Goal: Task Accomplishment & Management: Use online tool/utility

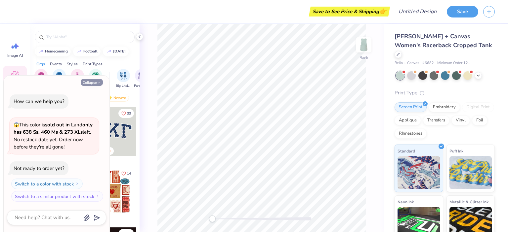
click at [90, 85] on button "Collapse" at bounding box center [92, 82] width 22 height 7
type textarea "x"
click at [478, 72] on icon at bounding box center [477, 74] width 5 height 5
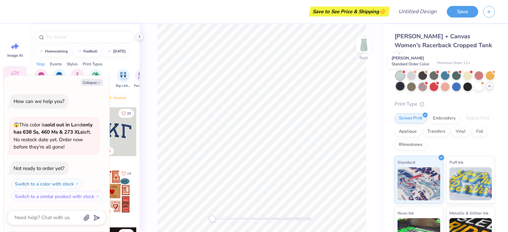
click at [404, 82] on div at bounding box center [400, 86] width 9 height 9
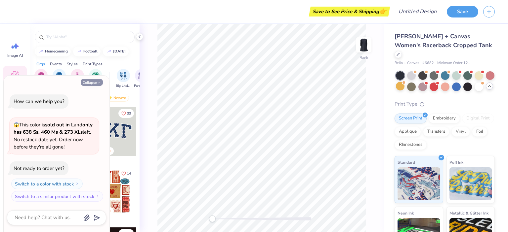
click at [98, 81] on icon "button" at bounding box center [99, 83] width 4 height 4
type textarea "x"
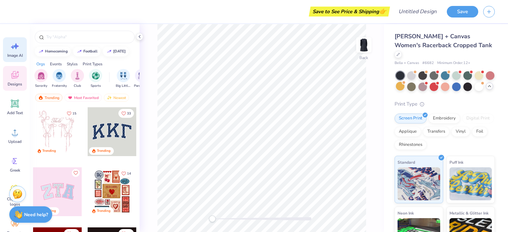
click at [17, 51] on icon at bounding box center [15, 46] width 10 height 10
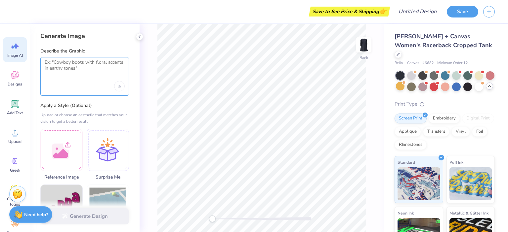
click at [81, 63] on textarea at bounding box center [85, 67] width 80 height 17
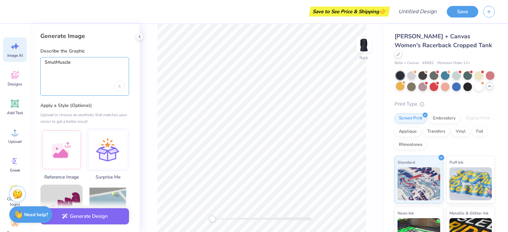
click at [45, 62] on textarea "SmutMuscle" at bounding box center [85, 67] width 80 height 17
click at [94, 64] on textarea "The word SmutMuscle" at bounding box center [85, 67] width 80 height 17
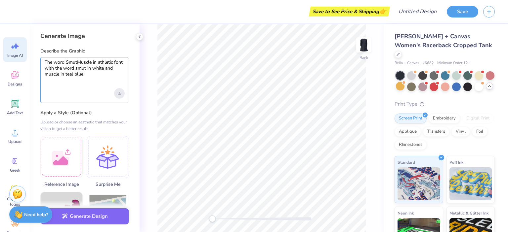
type textarea "The word SmutMuscle in athletic font with the word smut in white and muscle in …"
click at [119, 93] on icon "Upload image" at bounding box center [119, 93] width 0 height 2
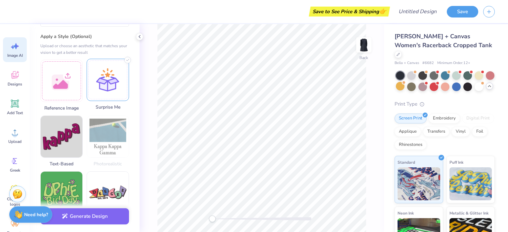
click at [107, 88] on div at bounding box center [108, 80] width 42 height 42
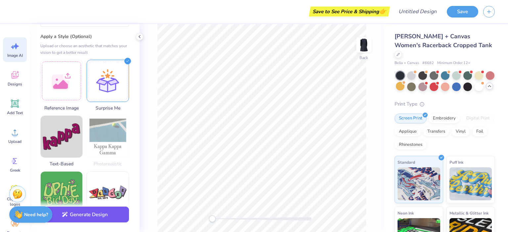
click at [94, 217] on button "Generate Design" at bounding box center [84, 215] width 89 height 16
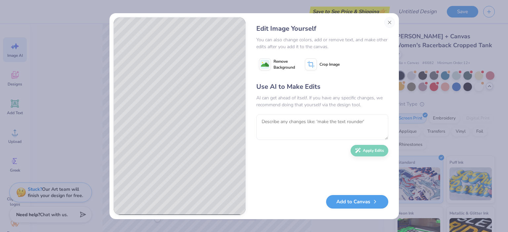
click at [281, 60] on span "Remove Background" at bounding box center [283, 65] width 21 height 12
click at [293, 121] on textarea at bounding box center [322, 127] width 132 height 26
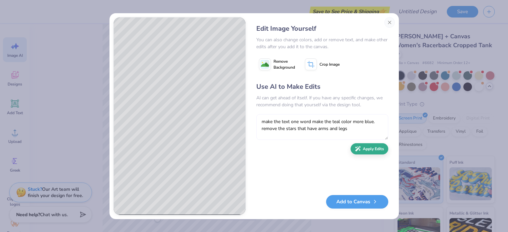
type textarea "make the text one word make the teal color more blue. remove the stars that hav…"
click at [371, 149] on button "Apply Edits" at bounding box center [369, 149] width 38 height 12
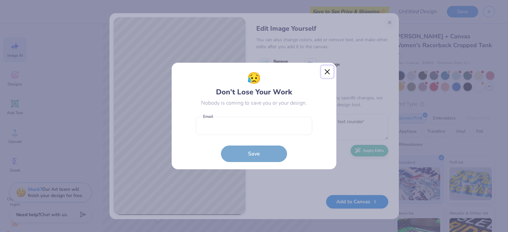
click at [328, 70] on button "Close" at bounding box center [327, 72] width 13 height 13
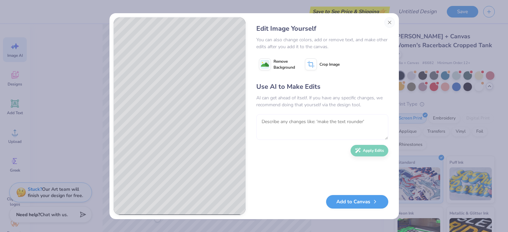
click at [363, 129] on textarea at bounding box center [322, 127] width 132 height 26
click at [363, 129] on textarea "put Smut and Muscle on the same line" at bounding box center [322, 127] width 132 height 26
type textarea "put Smut and Muscle on the same line"
click at [372, 149] on button "Apply Edits" at bounding box center [369, 149] width 38 height 12
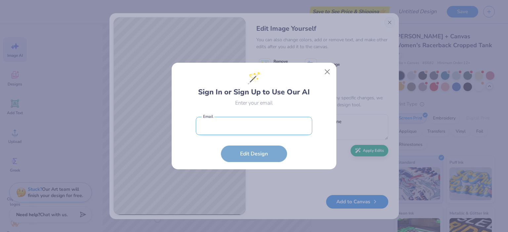
click at [249, 129] on input "email" at bounding box center [254, 126] width 116 height 18
type input "hreay930@gmail.com"
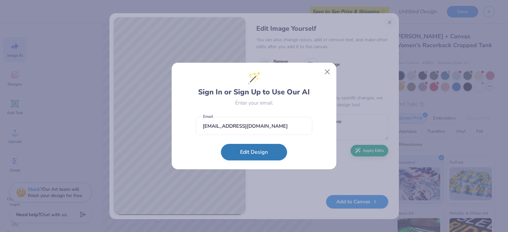
click at [243, 154] on button "Edit Design" at bounding box center [254, 152] width 66 height 17
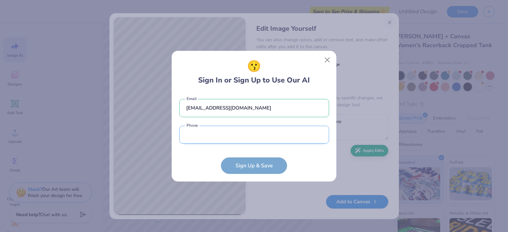
click at [229, 136] on input "tel" at bounding box center [254, 135] width 150 height 18
type input "(704) 302-5812"
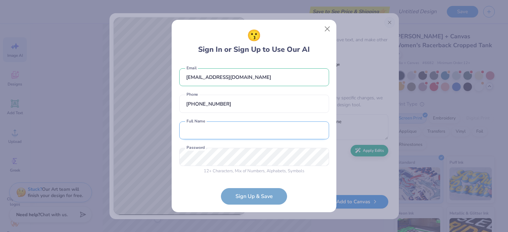
click at [243, 134] on input "text" at bounding box center [254, 131] width 150 height 18
type input "Heather Reay"
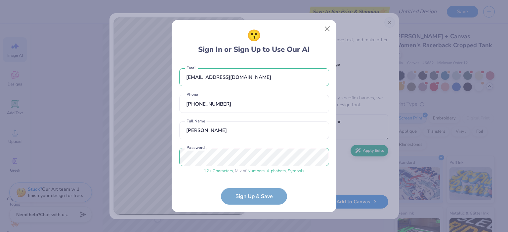
scroll to position [25, 0]
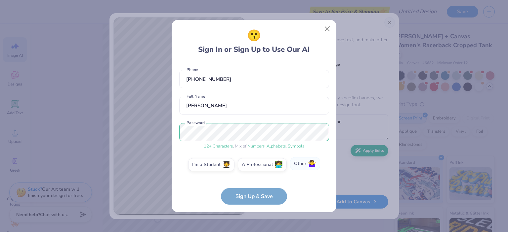
click at [306, 160] on label "Other 🤷‍♀️" at bounding box center [305, 163] width 30 height 13
click at [256, 189] on input "Other 🤷‍♀️" at bounding box center [254, 191] width 4 height 4
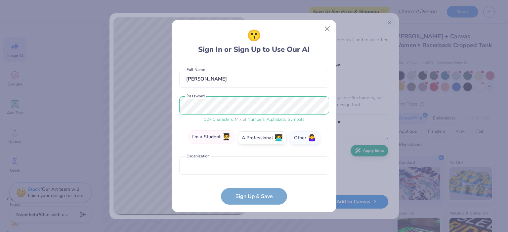
click at [222, 142] on label "I'm a Student 🧑‍🎓" at bounding box center [211, 137] width 46 height 13
click at [252, 189] on input "I'm a Student 🧑‍🎓" at bounding box center [254, 191] width 4 height 4
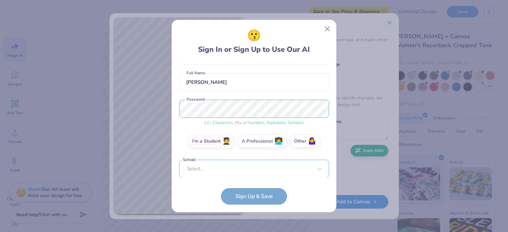
click at [257, 171] on div "Select..." at bounding box center [254, 169] width 150 height 18
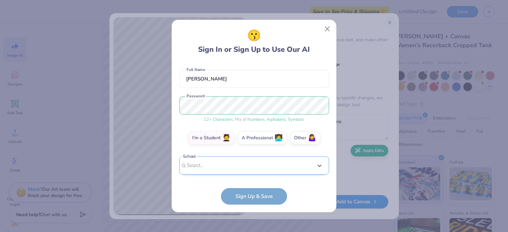
click at [249, 71] on div "hreay930@gmail.com Email (704) 302-5812 Phone Heather Reay Full Name 12 + Chara…" at bounding box center [254, 120] width 150 height 116
click at [258, 137] on label "A Professional 👩‍💻" at bounding box center [262, 137] width 49 height 13
click at [256, 189] on input "A Professional 👩‍💻" at bounding box center [254, 191] width 4 height 4
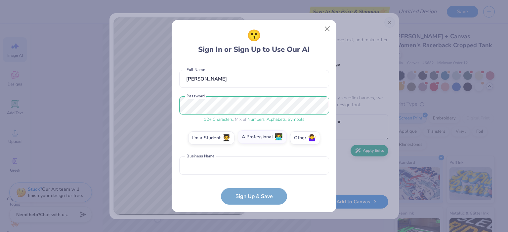
scroll to position [78, 0]
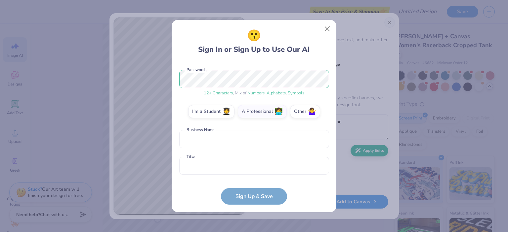
click at [250, 202] on form "hreay930@gmail.com Email (704) 302-5812 Phone Heather Reay Full Name 12 + Chara…" at bounding box center [254, 133] width 150 height 143
click at [224, 137] on input "text" at bounding box center [254, 139] width 150 height 18
type input "if"
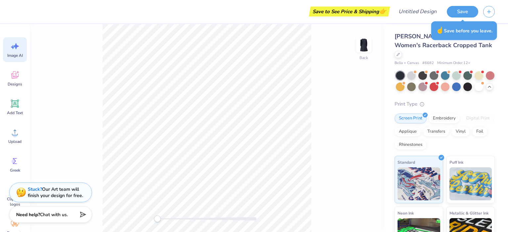
click at [17, 50] on icon at bounding box center [15, 46] width 10 height 10
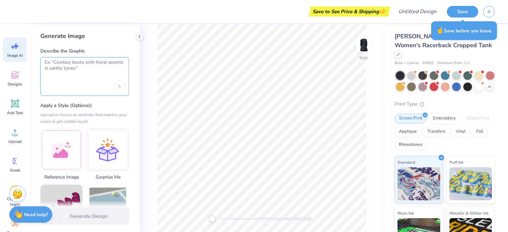
click at [75, 71] on textarea at bounding box center [85, 67] width 80 height 17
type textarea "t"
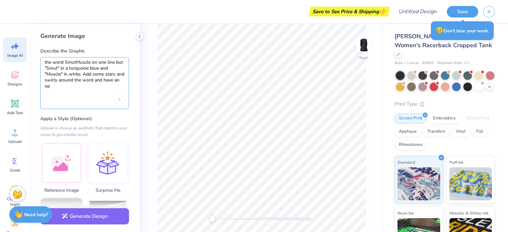
scroll to position [0, 0]
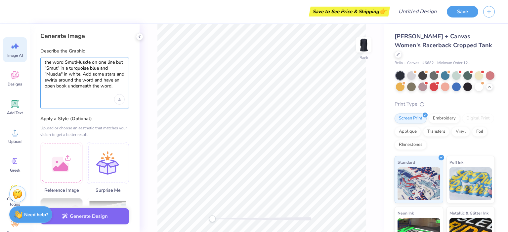
type textarea "the word SmutMuscle on one line but "Smut" in a turquoise blue and "Muscle" in …"
click at [44, 58] on div "the word SmutMuscle on one line but "Smut" in a turquoise blue and "Muscle" in …" at bounding box center [84, 83] width 89 height 52
click at [107, 218] on button "Generate Design" at bounding box center [84, 215] width 89 height 16
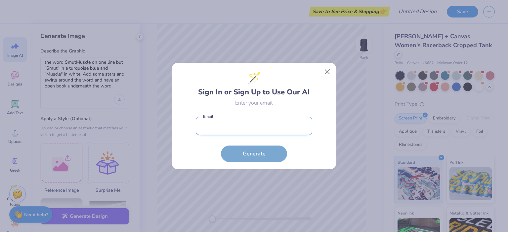
click at [266, 120] on input "email" at bounding box center [254, 126] width 116 height 18
type input "hreay930@gmail.com"
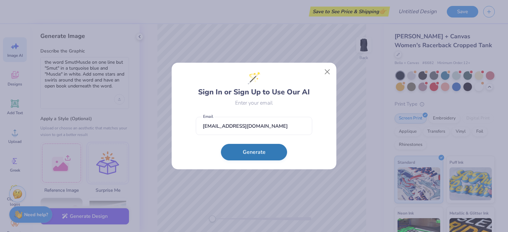
click at [255, 147] on button "Generate" at bounding box center [254, 152] width 66 height 17
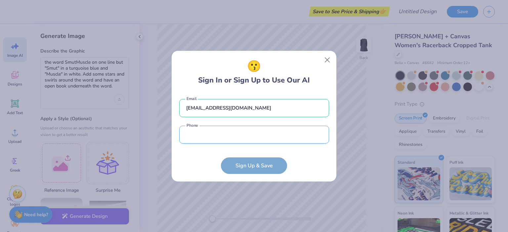
click at [243, 140] on input "tel" at bounding box center [254, 135] width 150 height 18
type input "(704) 302-5812"
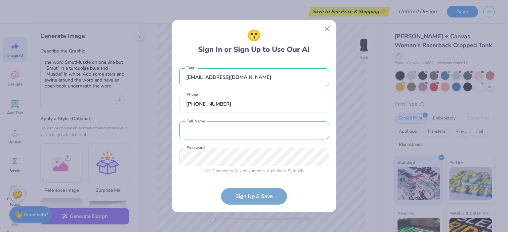
click at [239, 132] on input "text" at bounding box center [254, 131] width 150 height 18
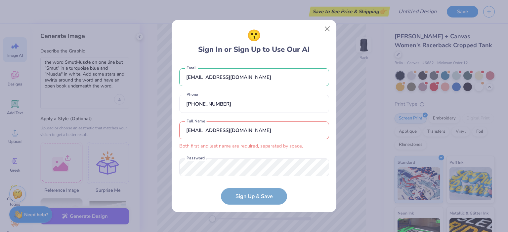
scroll to position [10, 0]
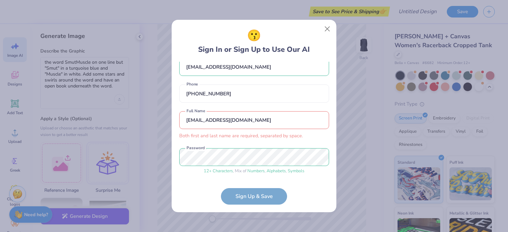
drag, startPoint x: 259, startPoint y: 116, endPoint x: 150, endPoint y: 126, distance: 109.2
click at [150, 126] on div "😗 Sign In or Sign Up to Use Our AI hreay930@gmail.com Email (704) 302-5812 Phon…" at bounding box center [254, 116] width 508 height 232
type input "Heather Reay"
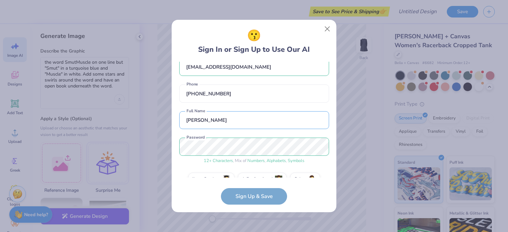
scroll to position [25, 0]
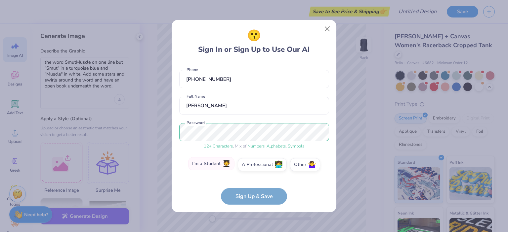
click at [210, 166] on label "I'm a Student 🧑‍🎓" at bounding box center [211, 163] width 46 height 13
click at [252, 189] on input "I'm a Student 🧑‍🎓" at bounding box center [254, 191] width 4 height 4
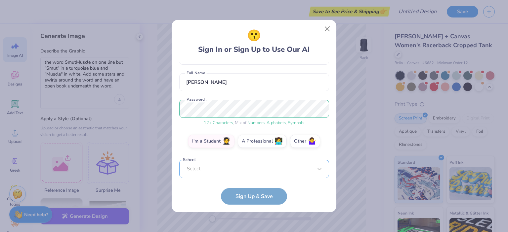
click at [236, 168] on div "Select..." at bounding box center [254, 169] width 150 height 18
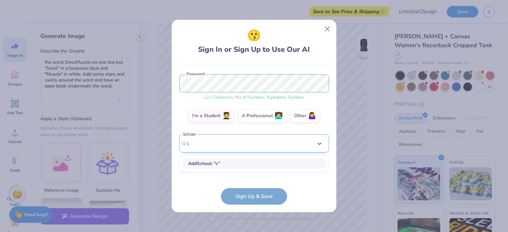
scroll to position [73, 0]
type input "charlotte"
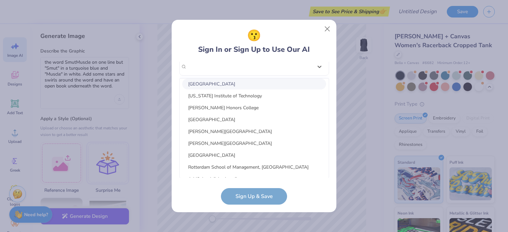
scroll to position [52, 0]
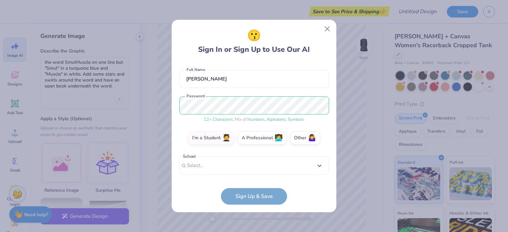
drag, startPoint x: 210, startPoint y: 66, endPoint x: 153, endPoint y: 73, distance: 57.2
click at [283, 170] on div "Select is focused ,type to refine list, press Down to open the menu, Select..." at bounding box center [254, 166] width 150 height 18
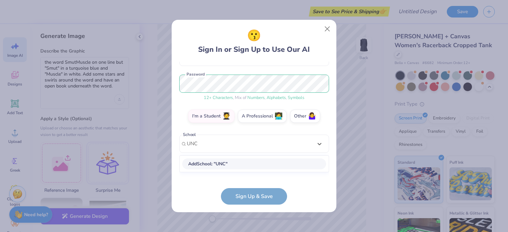
type input "UNCC"
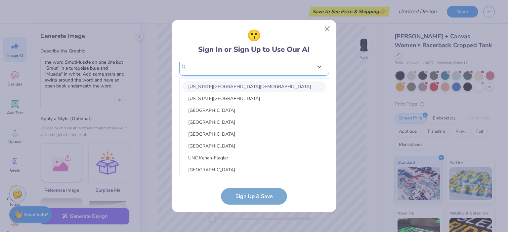
click at [261, 68] on div "hreay930@gmail.com Email (704) 302-5812 Phone Heather Reay Full Name 12 + Chara…" at bounding box center [254, 120] width 150 height 116
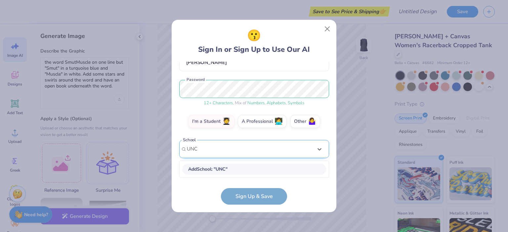
scroll to position [67, 0]
type input "UNCC"
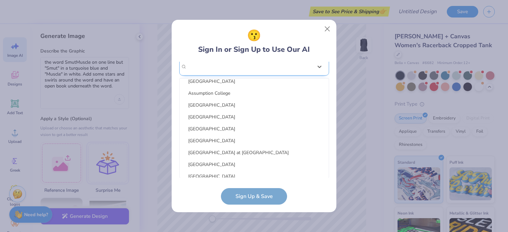
scroll to position [863, 0]
type input "c"
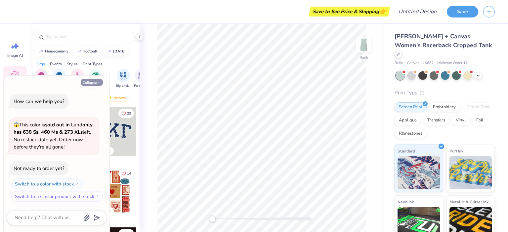
click at [93, 82] on button "Collapse" at bounding box center [92, 82] width 22 height 7
type textarea "x"
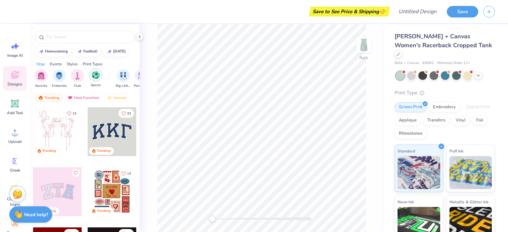
click at [98, 75] on img "filter for Sports" at bounding box center [96, 75] width 8 height 8
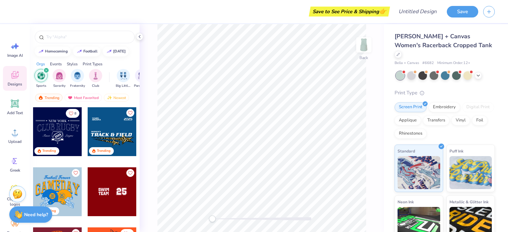
click at [48, 70] on div "filter for Sports" at bounding box center [46, 70] width 6 height 6
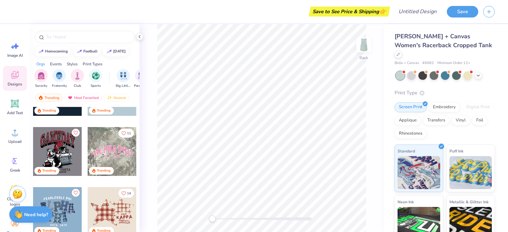
scroll to position [582, 0]
click at [110, 154] on div at bounding box center [112, 151] width 49 height 49
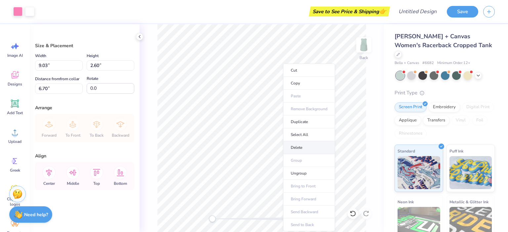
click at [297, 149] on li "Delete" at bounding box center [309, 147] width 52 height 13
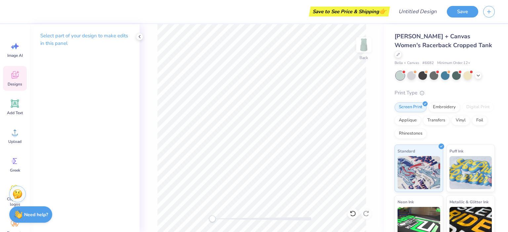
click at [18, 82] on span "Designs" at bounding box center [15, 84] width 15 height 5
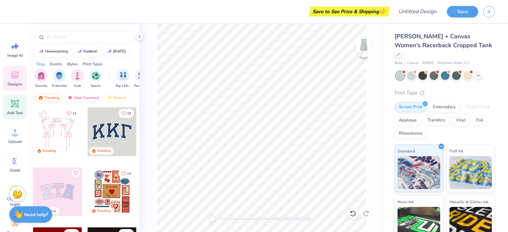
click at [13, 108] on icon at bounding box center [15, 104] width 10 height 10
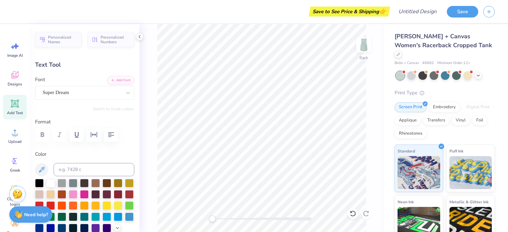
scroll to position [5, 1]
type textarea "T"
type textarea "SmutMuscle"
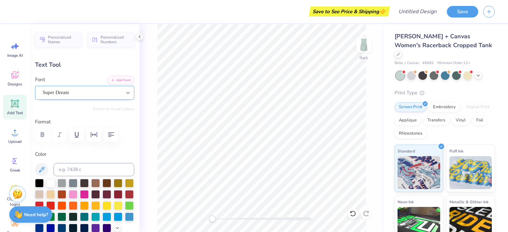
click at [125, 91] on icon at bounding box center [128, 93] width 7 height 7
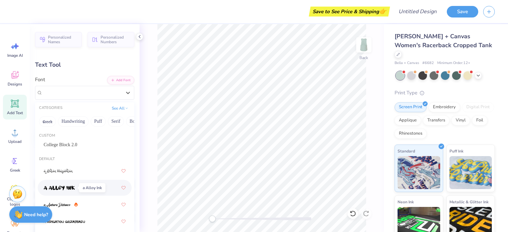
click at [70, 188] on img at bounding box center [59, 188] width 31 height 5
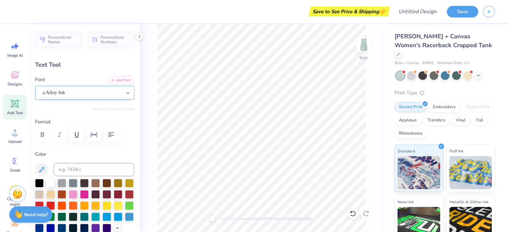
click at [126, 93] on icon at bounding box center [128, 93] width 4 height 2
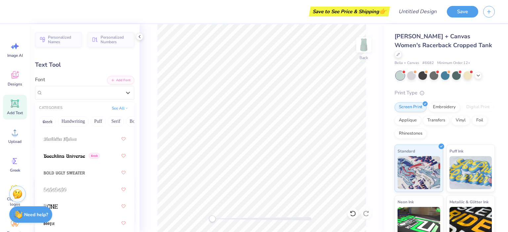
scroll to position [558, 0]
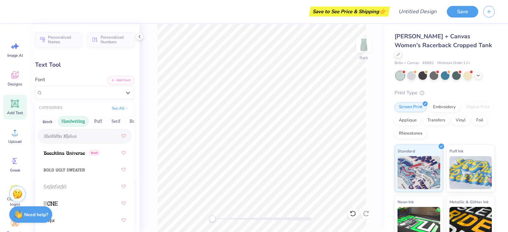
click at [77, 119] on button "Handwriting" at bounding box center [73, 121] width 31 height 11
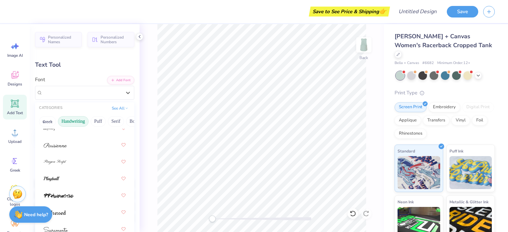
scroll to position [289, 0]
click at [98, 121] on button "Puff" at bounding box center [98, 121] width 15 height 11
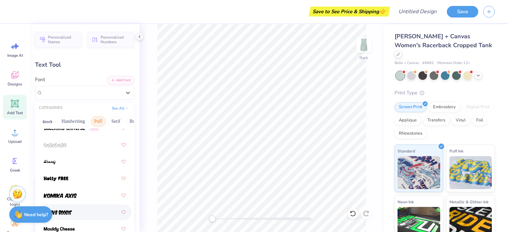
scroll to position [69, 0]
click at [70, 217] on div at bounding box center [85, 213] width 82 height 12
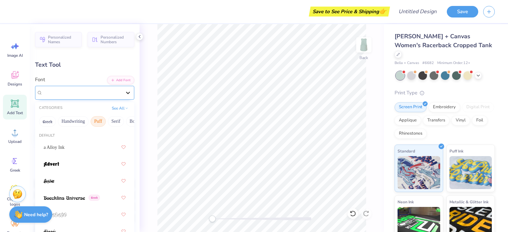
click at [125, 95] on icon at bounding box center [128, 93] width 7 height 7
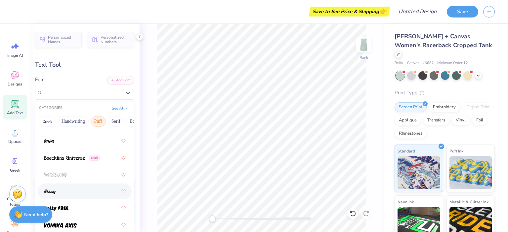
scroll to position [70, 0]
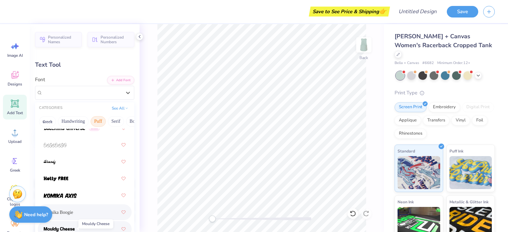
click at [61, 229] on img at bounding box center [59, 229] width 31 height 5
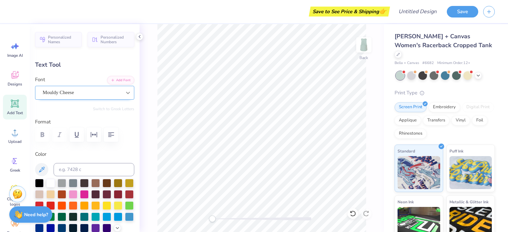
click at [125, 90] on icon at bounding box center [128, 93] width 7 height 7
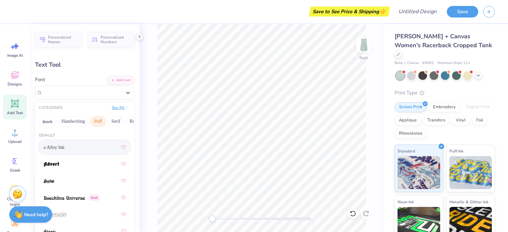
click at [114, 108] on button "See All" at bounding box center [120, 107] width 20 height 7
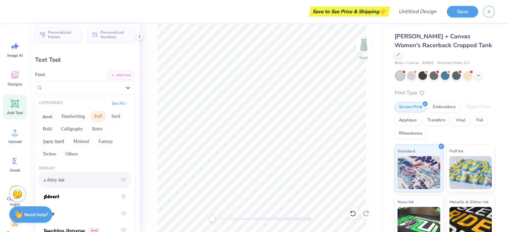
scroll to position [4, 0]
click at [100, 117] on button "Puff" at bounding box center [98, 117] width 15 height 11
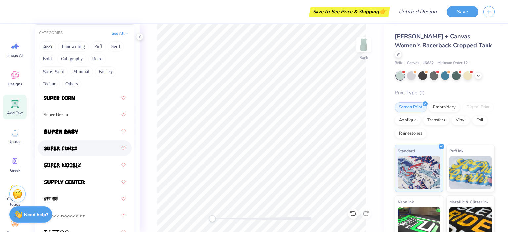
scroll to position [4605, 0]
click at [65, 109] on div "Super Dream" at bounding box center [85, 114] width 82 height 12
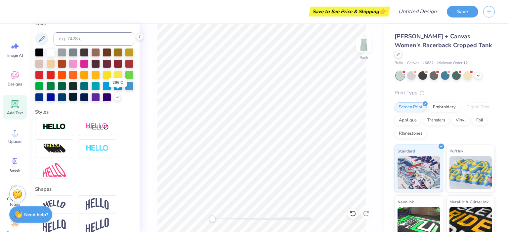
scroll to position [132, 0]
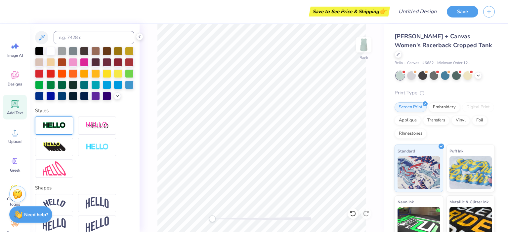
click at [63, 130] on img at bounding box center [54, 126] width 23 height 8
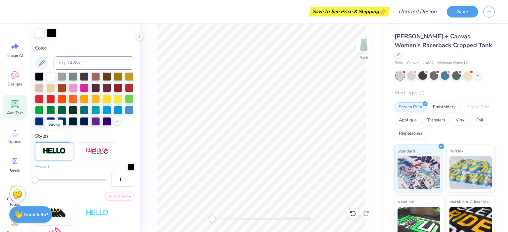
scroll to position [158, 0]
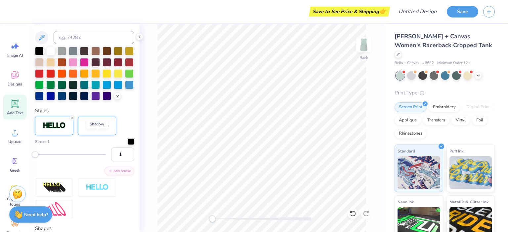
click at [92, 130] on img at bounding box center [97, 126] width 23 height 8
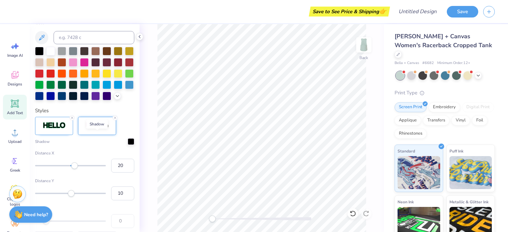
click at [92, 130] on img at bounding box center [97, 126] width 23 height 8
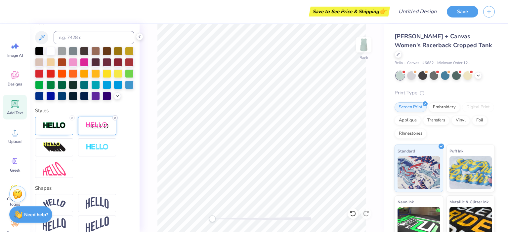
click at [114, 120] on icon at bounding box center [115, 118] width 4 height 4
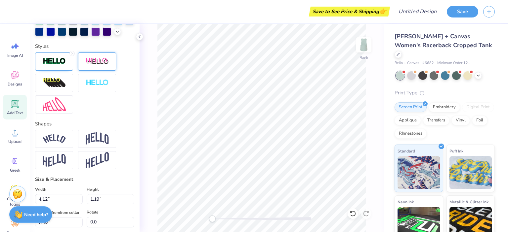
scroll to position [222, 0]
click at [99, 145] on img at bounding box center [97, 138] width 23 height 13
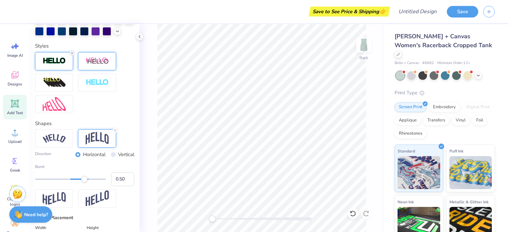
click at [73, 54] on line at bounding box center [72, 53] width 2 height 2
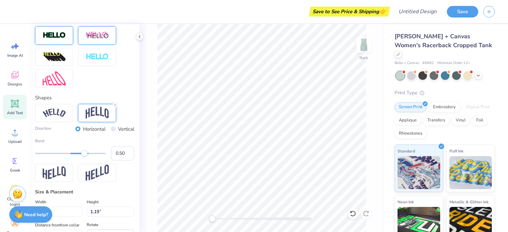
scroll to position [197, 0]
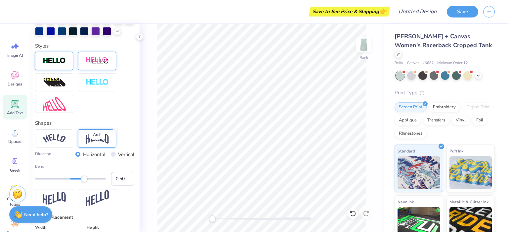
click at [98, 145] on img at bounding box center [97, 138] width 23 height 13
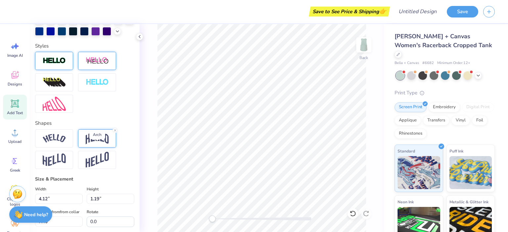
click at [98, 145] on img at bounding box center [97, 138] width 23 height 13
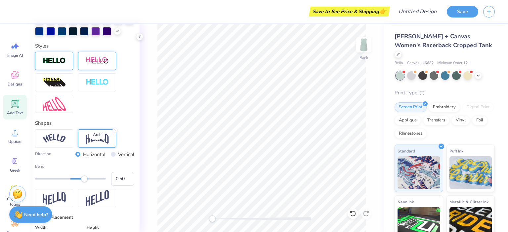
click at [98, 145] on img at bounding box center [97, 138] width 23 height 13
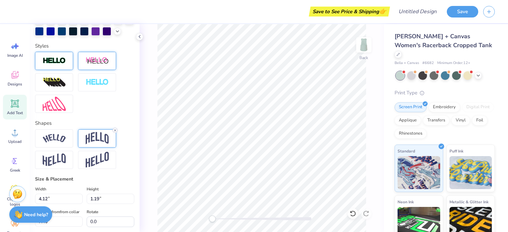
click at [116, 132] on line at bounding box center [115, 131] width 2 height 2
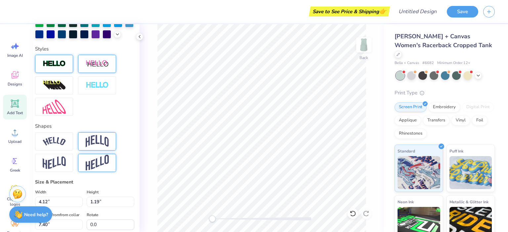
scroll to position [193, 0]
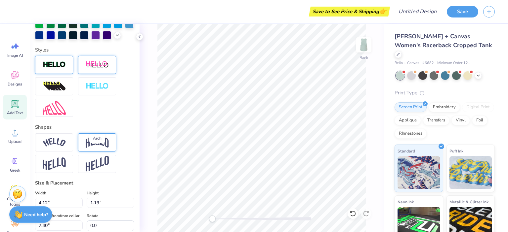
click at [102, 149] on img at bounding box center [97, 142] width 23 height 13
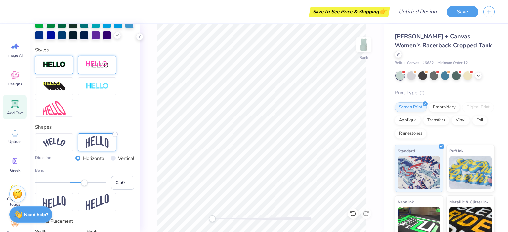
click at [114, 137] on icon at bounding box center [115, 135] width 4 height 4
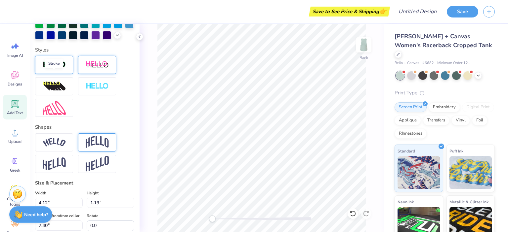
click at [57, 69] on img at bounding box center [54, 65] width 23 height 8
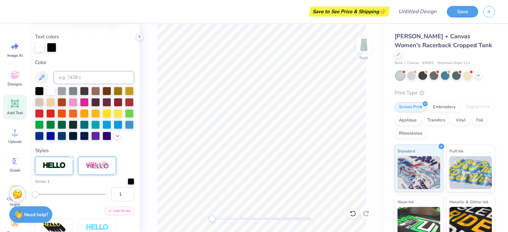
scroll to position [117, 0]
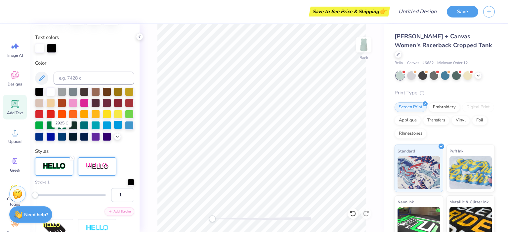
click at [114, 129] on div at bounding box center [118, 125] width 9 height 9
click at [423, 71] on div at bounding box center [422, 75] width 9 height 9
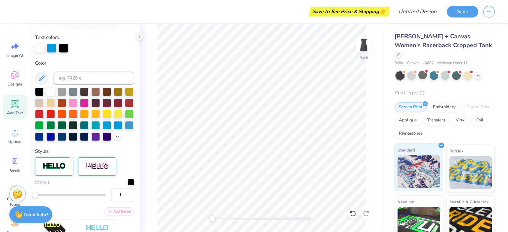
type input "9.52"
type input "1.26"
type input "7.37"
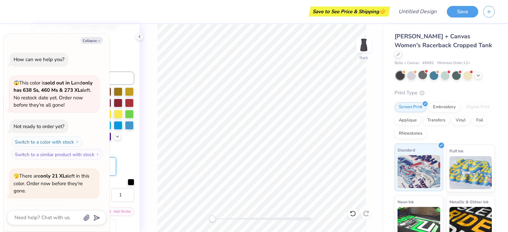
scroll to position [44, 0]
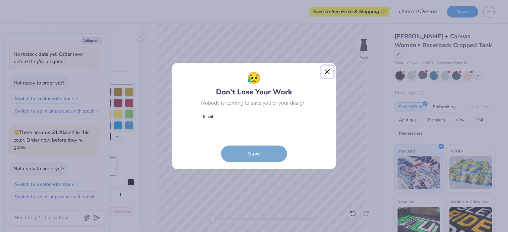
click at [325, 71] on button "Close" at bounding box center [327, 72] width 13 height 13
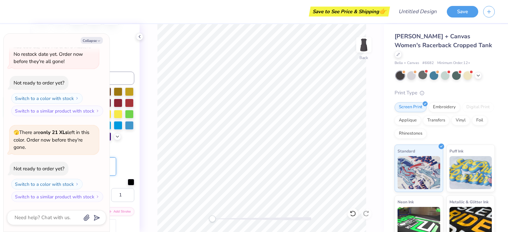
scroll to position [5, 1]
click at [120, 73] on input at bounding box center [94, 78] width 81 height 13
click at [89, 43] on button "Collapse" at bounding box center [92, 40] width 22 height 7
type textarea "x"
type input "3.59"
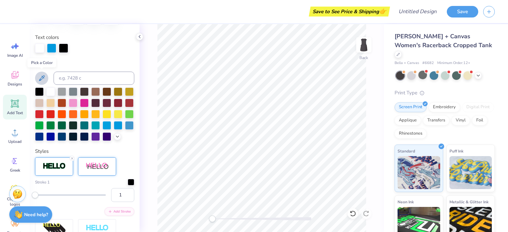
click at [42, 79] on icon at bounding box center [42, 78] width 8 height 8
click at [114, 129] on div at bounding box center [118, 125] width 9 height 9
click at [102, 129] on div at bounding box center [106, 125] width 9 height 9
click at [114, 129] on div at bounding box center [118, 125] width 9 height 9
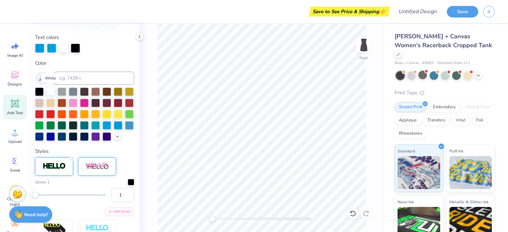
click at [51, 90] on div at bounding box center [50, 91] width 9 height 9
click at [102, 129] on div at bounding box center [106, 125] width 9 height 9
type input "3.82"
click at [71, 160] on line at bounding box center [72, 159] width 2 height 2
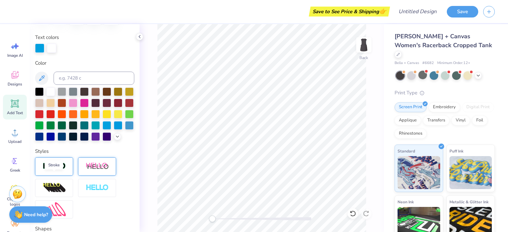
click at [64, 170] on img at bounding box center [54, 167] width 23 height 8
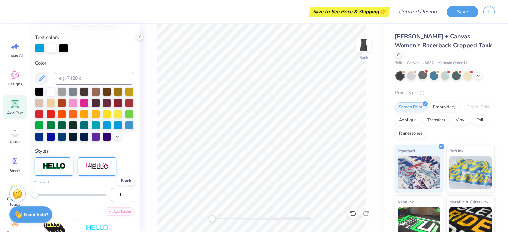
click at [128, 185] on div at bounding box center [131, 181] width 7 height 7
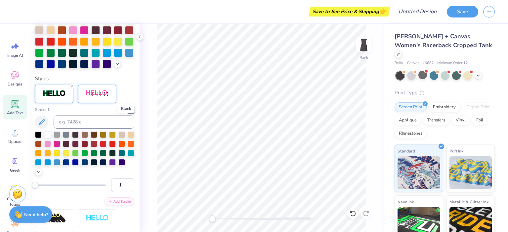
scroll to position [192, 0]
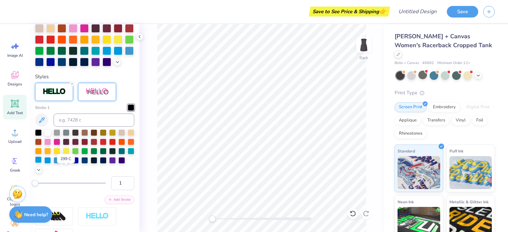
click at [42, 163] on div at bounding box center [38, 160] width 7 height 7
click at [41, 136] on div at bounding box center [38, 132] width 7 height 7
click at [71, 85] on line at bounding box center [72, 84] width 2 height 2
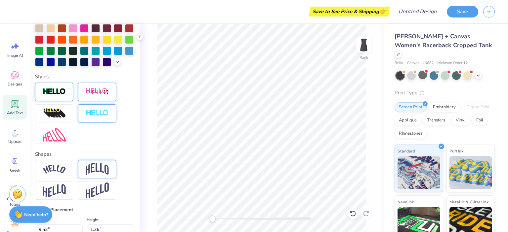
click at [110, 123] on div at bounding box center [97, 113] width 38 height 18
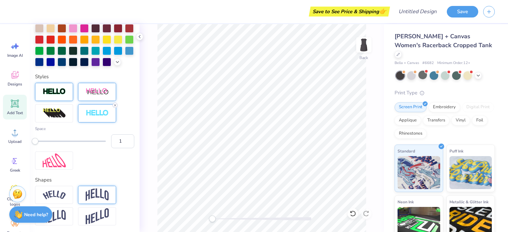
click at [116, 107] on icon at bounding box center [115, 105] width 4 height 4
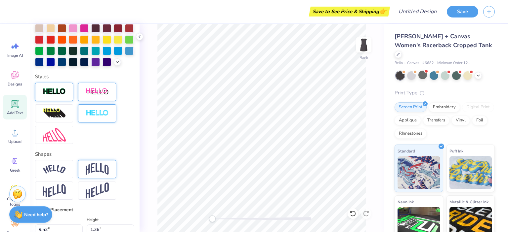
click at [107, 101] on div at bounding box center [97, 92] width 38 height 18
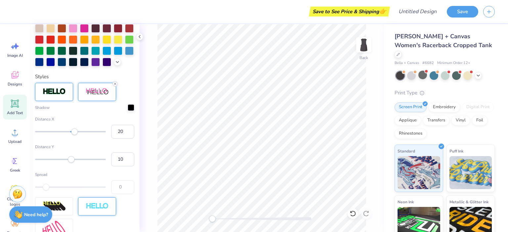
click at [115, 86] on icon at bounding box center [115, 84] width 4 height 4
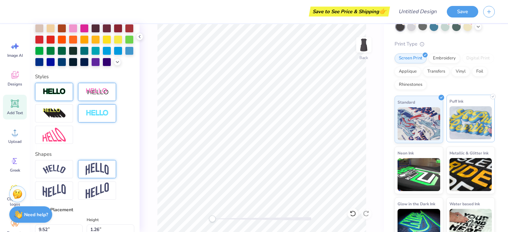
scroll to position [53, 0]
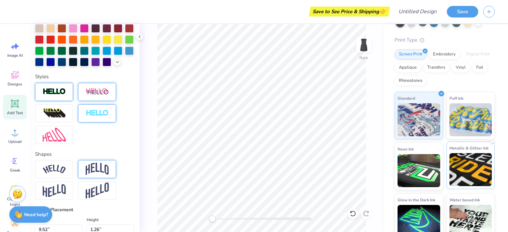
click at [471, 164] on img at bounding box center [470, 169] width 43 height 33
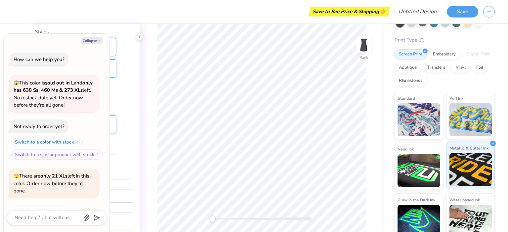
scroll to position [91, 0]
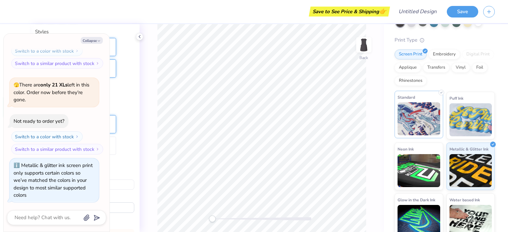
click at [427, 115] on img at bounding box center [418, 118] width 43 height 33
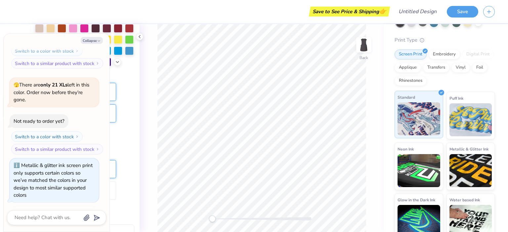
scroll to position [132, 0]
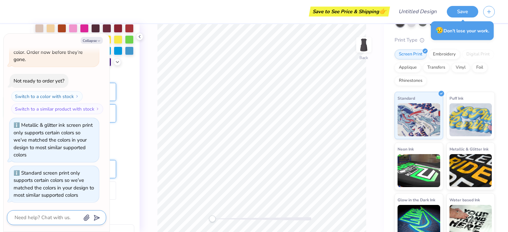
click at [70, 217] on textarea at bounding box center [47, 218] width 67 height 9
type textarea "x"
type textarea "u"
type textarea "x"
type textarea "und"
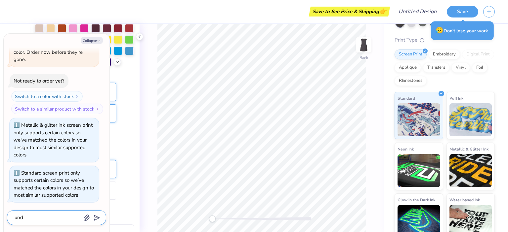
type textarea "x"
type textarea "undo"
type textarea "x"
type textarea "undo"
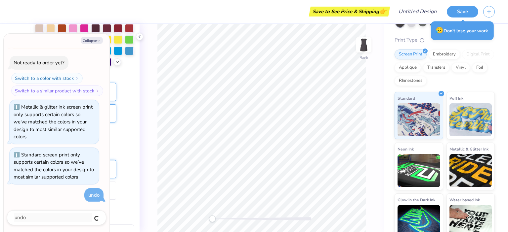
type textarea "x"
click at [91, 41] on button "Collapse" at bounding box center [92, 40] width 22 height 7
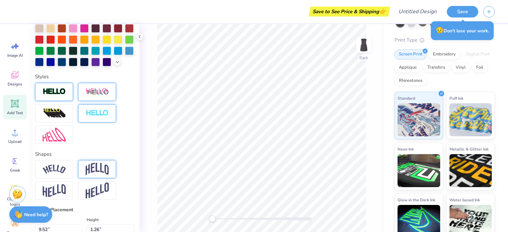
scroll to position [5, 1]
click at [102, 55] on div at bounding box center [106, 50] width 9 height 9
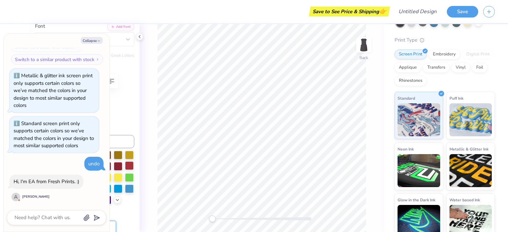
scroll to position [53, 0]
click at [99, 41] on icon "button" at bounding box center [99, 41] width 4 height 4
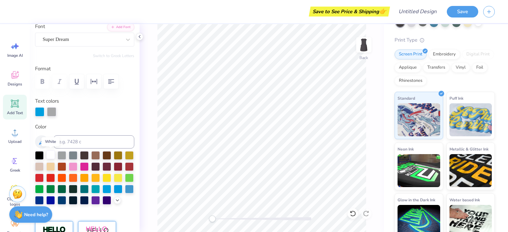
click at [52, 154] on div at bounding box center [50, 155] width 9 height 9
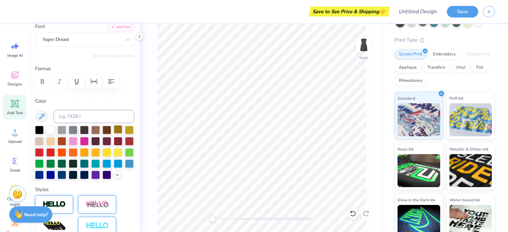
scroll to position [5, 1]
click at [102, 168] on div at bounding box center [106, 163] width 9 height 9
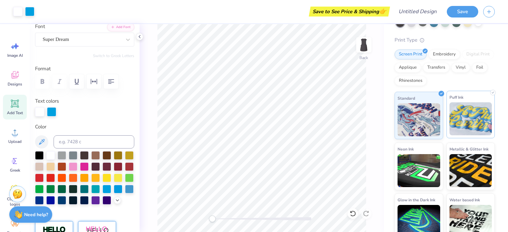
scroll to position [0, 0]
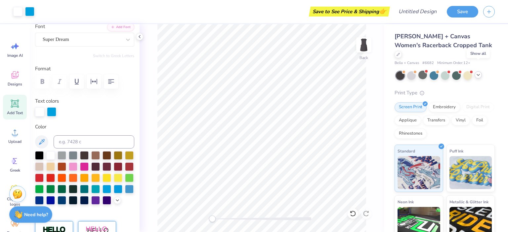
click at [479, 72] on icon at bounding box center [477, 74] width 5 height 5
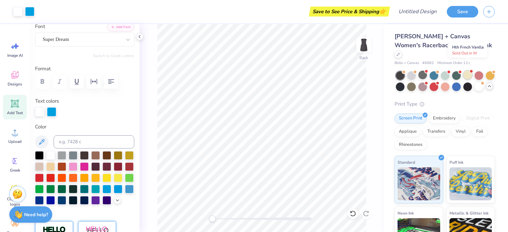
click at [467, 71] on div at bounding box center [467, 75] width 9 height 9
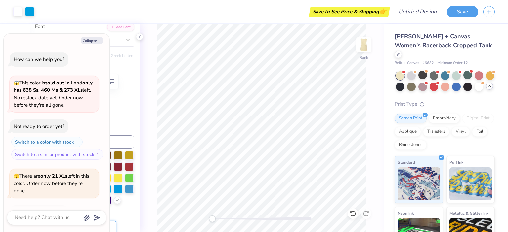
scroll to position [267, 0]
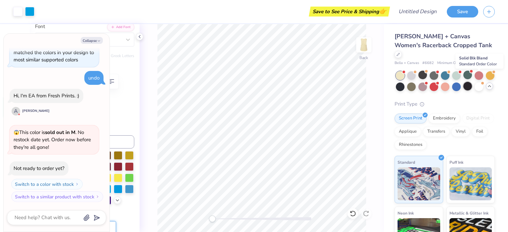
click at [472, 82] on div at bounding box center [467, 86] width 9 height 9
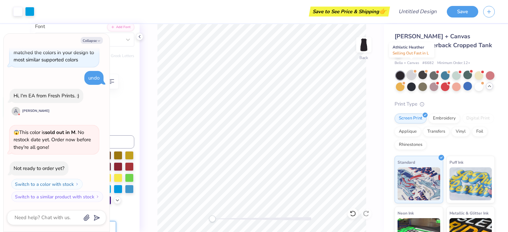
click at [411, 71] on div at bounding box center [411, 75] width 9 height 9
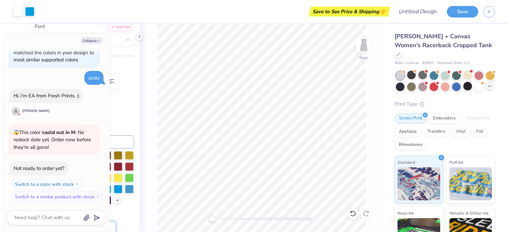
scroll to position [353, 0]
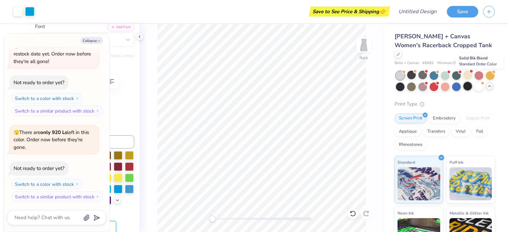
click at [472, 82] on div at bounding box center [467, 86] width 9 height 9
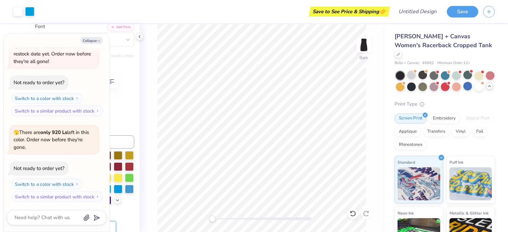
type textarea "x"
type input "9.14"
type input "1.19"
type input "3.83"
click at [95, 42] on button "Collapse" at bounding box center [92, 40] width 22 height 7
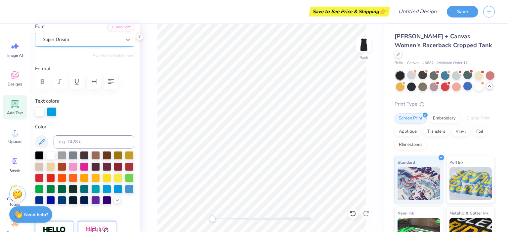
click at [126, 39] on icon at bounding box center [128, 40] width 4 height 2
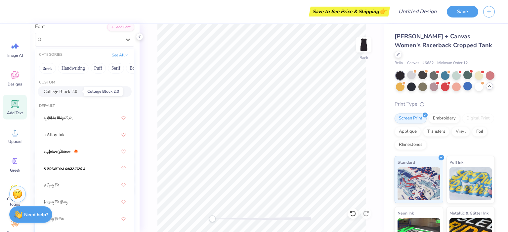
click at [70, 91] on span "College Block 2.0" at bounding box center [61, 91] width 34 height 7
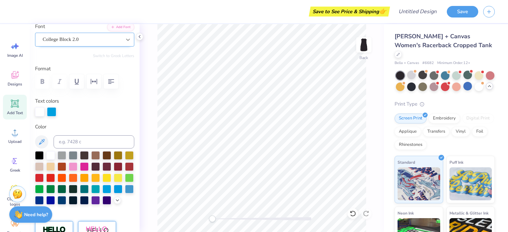
click at [125, 41] on icon at bounding box center [128, 39] width 7 height 7
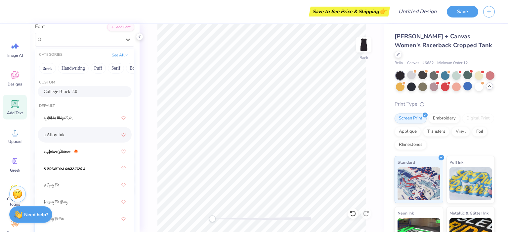
click at [84, 134] on div "a Alloy Ink" at bounding box center [85, 135] width 82 height 12
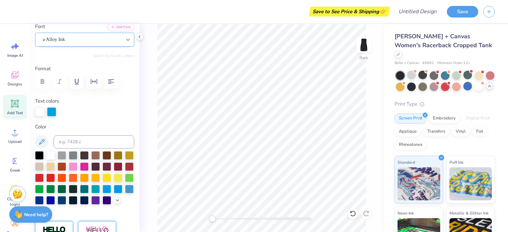
click at [125, 40] on icon at bounding box center [128, 39] width 7 height 7
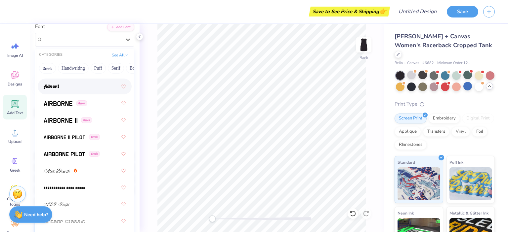
scroll to position [0, 0]
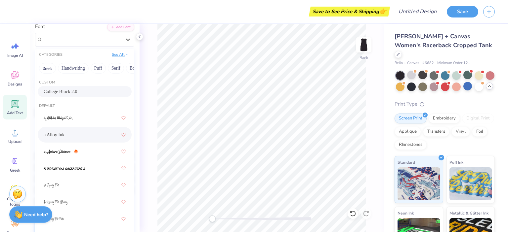
click at [118, 54] on button "See All" at bounding box center [120, 54] width 20 height 7
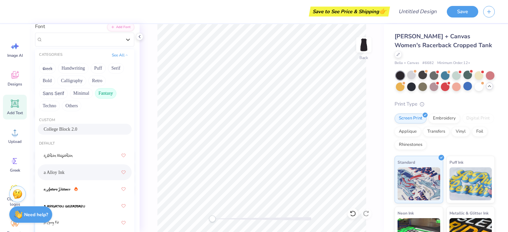
click at [101, 94] on button "Fantasy" at bounding box center [106, 93] width 22 height 11
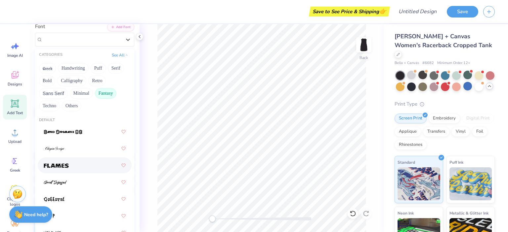
click at [73, 167] on div at bounding box center [85, 166] width 82 height 12
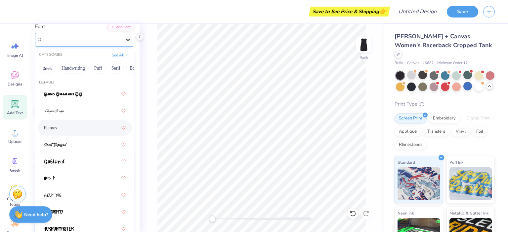
click at [125, 38] on icon at bounding box center [128, 39] width 7 height 7
click at [89, 96] on div at bounding box center [85, 94] width 82 height 12
click at [126, 39] on icon at bounding box center [128, 40] width 4 height 2
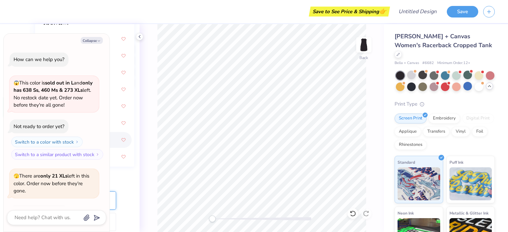
scroll to position [445, 0]
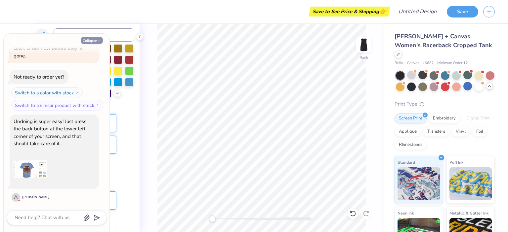
click at [100, 39] on icon "button" at bounding box center [99, 41] width 4 height 4
type textarea "x"
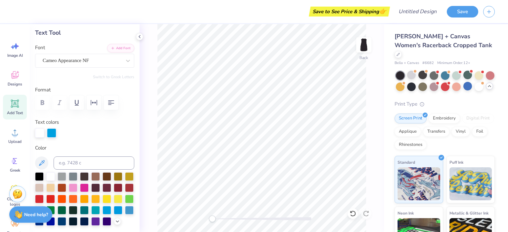
scroll to position [32, 0]
click at [125, 60] on icon at bounding box center [128, 61] width 7 height 7
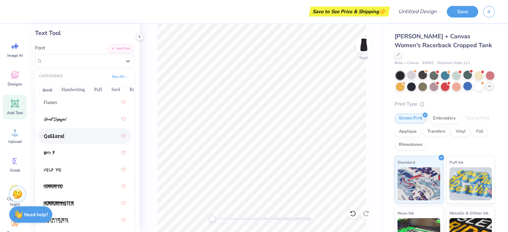
scroll to position [0, 0]
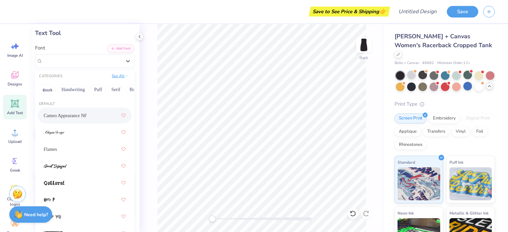
click at [114, 77] on button "See All" at bounding box center [120, 76] width 20 height 7
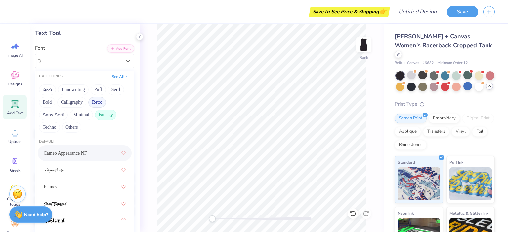
click at [99, 101] on button "Retro" at bounding box center [97, 102] width 18 height 11
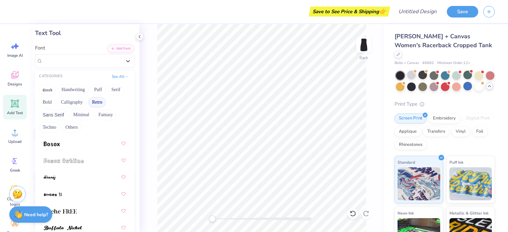
scroll to position [112, 0]
click at [69, 144] on div at bounding box center [85, 142] width 82 height 12
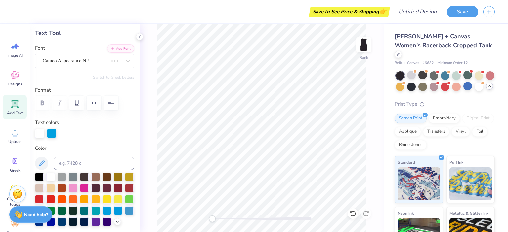
click at [69, 145] on label "Color" at bounding box center [84, 149] width 99 height 8
click at [125, 59] on icon at bounding box center [128, 61] width 7 height 7
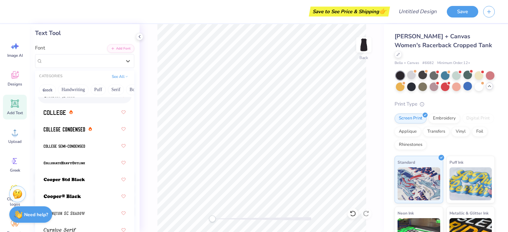
scroll to position [374, 0]
click at [64, 112] on img at bounding box center [55, 112] width 22 height 5
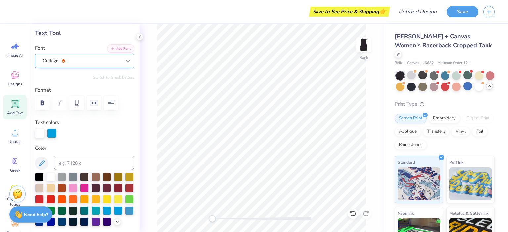
click at [125, 61] on icon at bounding box center [128, 61] width 7 height 7
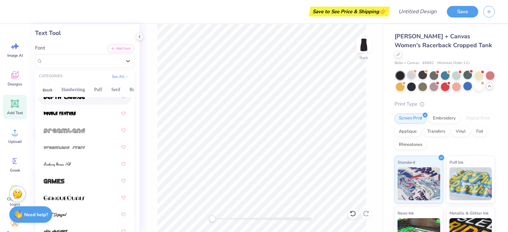
scroll to position [527, 0]
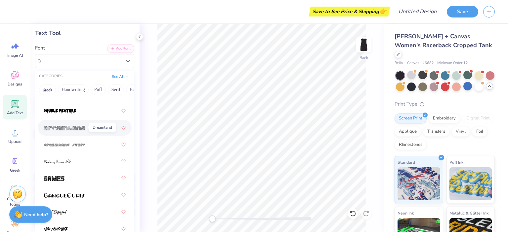
click at [80, 127] on img at bounding box center [64, 128] width 41 height 5
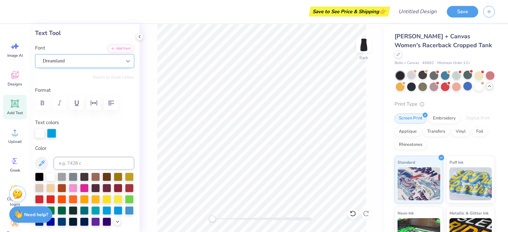
click at [125, 62] on icon at bounding box center [128, 61] width 7 height 7
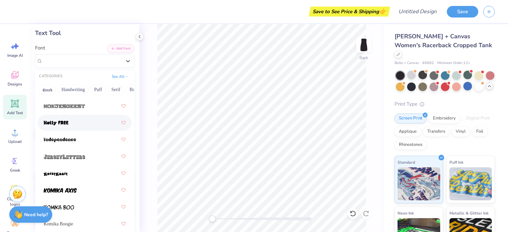
scroll to position [668, 0]
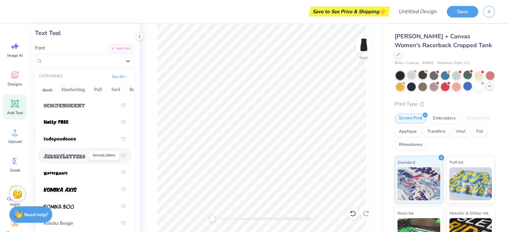
click at [79, 155] on img at bounding box center [64, 156] width 41 height 5
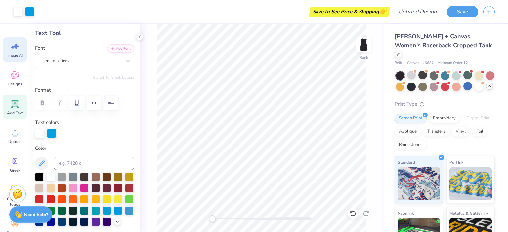
click at [20, 45] on icon at bounding box center [15, 46] width 10 height 10
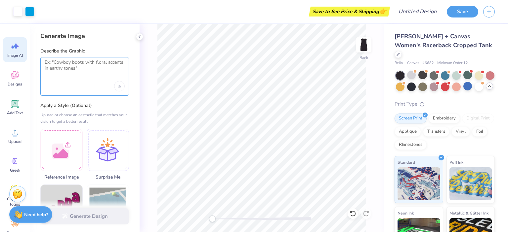
click at [82, 69] on textarea at bounding box center [85, 67] width 80 height 17
click at [14, 71] on icon at bounding box center [14, 75] width 7 height 8
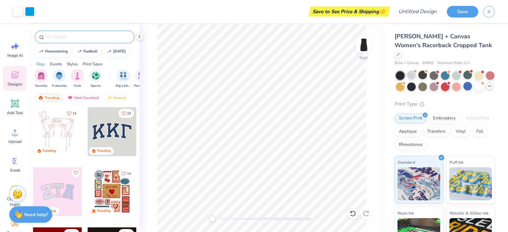
click at [79, 37] on input "text" at bounding box center [88, 37] width 85 height 7
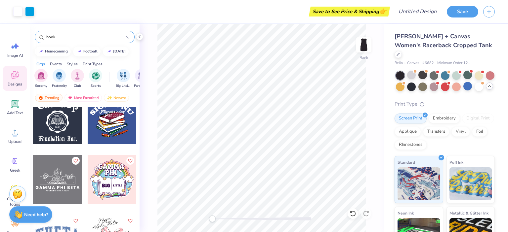
scroll to position [198, 0]
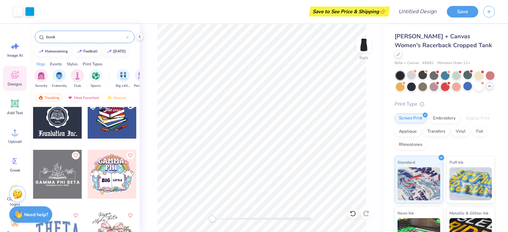
type input "book"
click at [99, 169] on div at bounding box center [112, 174] width 49 height 49
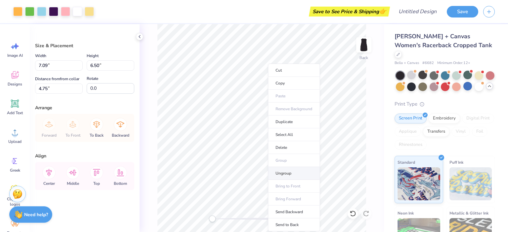
click at [290, 170] on li "Ungroup" at bounding box center [294, 173] width 52 height 13
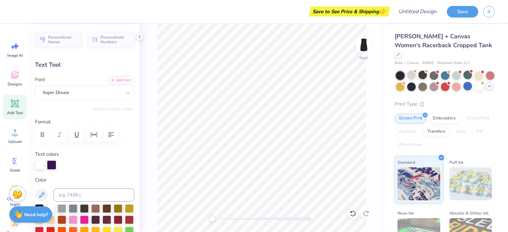
scroll to position [5, 1]
type textarea "G"
type textarea "Smut"
type input "1.96"
type input "1.01"
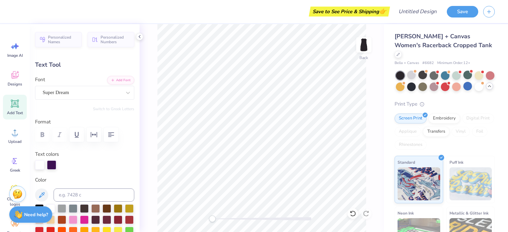
type input "9.90"
type input "3.10"
type input "1.04"
type input "8.86"
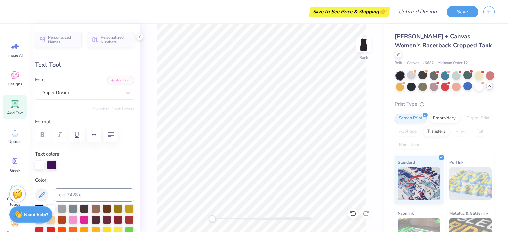
type textarea "SmutMuscle"
type input "1.96"
type input "1.01"
type input "9.90"
type input "7.05"
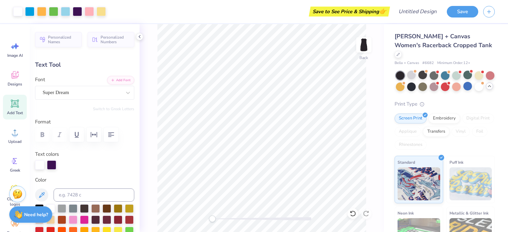
type input "1.04"
type input "8.86"
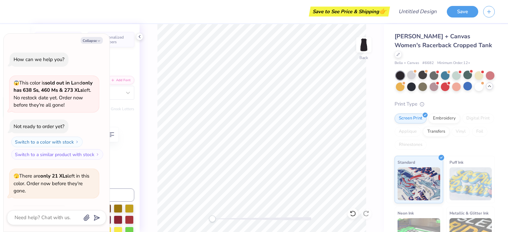
type textarea "x"
type input "5.19"
type input "0.77"
type input "9.55"
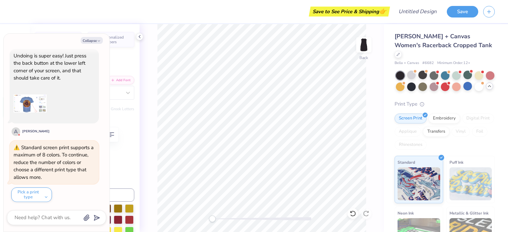
scroll to position [541, 0]
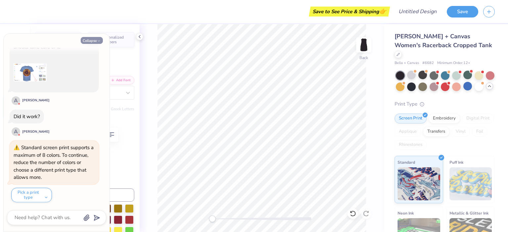
click at [89, 42] on button "Collapse" at bounding box center [92, 40] width 22 height 7
type textarea "x"
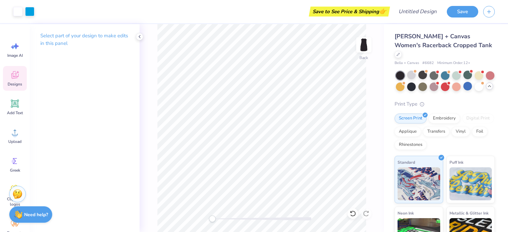
click at [17, 80] on icon at bounding box center [15, 75] width 10 height 10
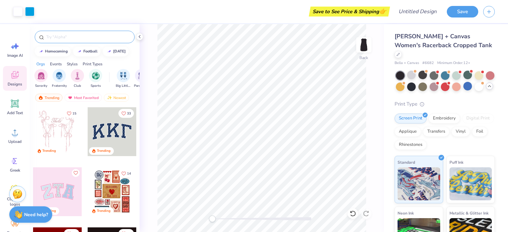
click at [76, 34] on input "text" at bounding box center [88, 37] width 85 height 7
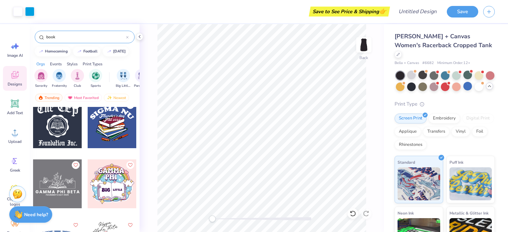
scroll to position [194, 0]
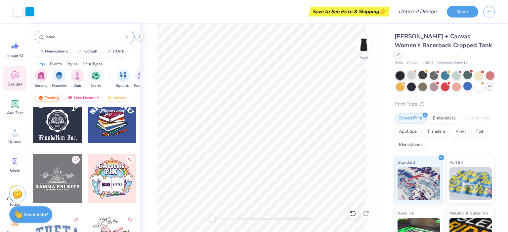
type input "book"
click at [104, 171] on div at bounding box center [112, 178] width 49 height 49
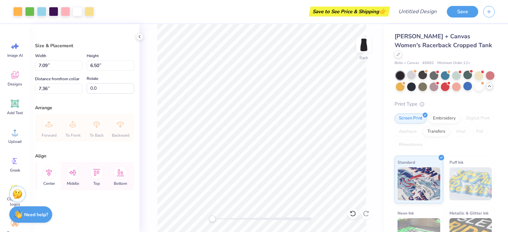
click at [46, 175] on icon at bounding box center [48, 172] width 13 height 13
click at [94, 173] on icon at bounding box center [97, 172] width 8 height 7
click at [45, 173] on icon at bounding box center [48, 172] width 13 height 13
click at [81, 173] on div "Middle" at bounding box center [73, 176] width 24 height 28
click at [95, 173] on icon at bounding box center [96, 172] width 13 height 13
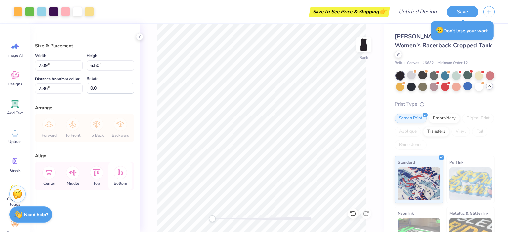
click at [123, 174] on icon at bounding box center [120, 172] width 13 height 13
click at [54, 173] on icon at bounding box center [48, 172] width 13 height 13
click at [49, 173] on icon at bounding box center [49, 173] width 6 height 8
click at [75, 174] on icon at bounding box center [72, 172] width 13 height 13
click at [95, 173] on icon at bounding box center [96, 172] width 13 height 13
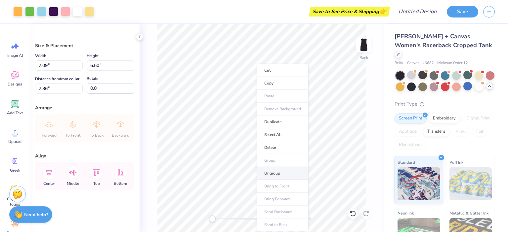
click at [282, 172] on li "Ungroup" at bounding box center [283, 173] width 52 height 13
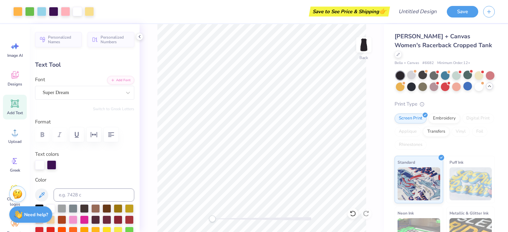
type input "1.96"
type input "1.01"
type input "2.90"
type textarea "SmutMuscle"
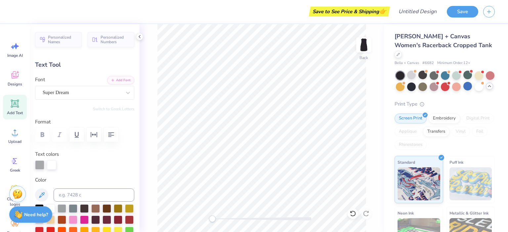
type input "7.10"
type input "1.05"
type input "2.88"
click at [55, 161] on div at bounding box center [51, 164] width 9 height 9
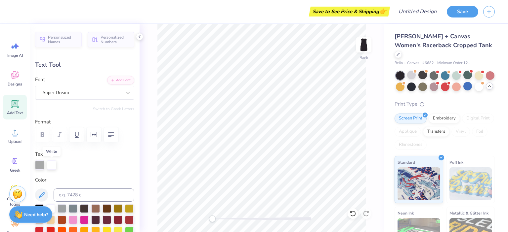
click at [53, 164] on div at bounding box center [51, 165] width 9 height 9
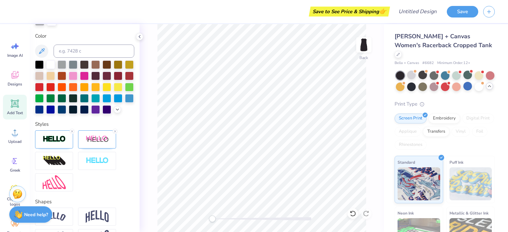
scroll to position [144, 0]
click at [116, 134] on icon at bounding box center [115, 132] width 4 height 4
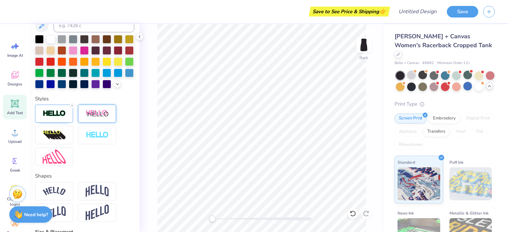
scroll to position [119, 0]
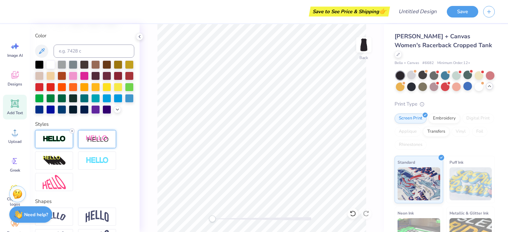
click at [74, 133] on icon at bounding box center [72, 131] width 4 height 4
click at [49, 66] on div at bounding box center [50, 64] width 9 height 9
click at [66, 148] on div at bounding box center [54, 139] width 38 height 18
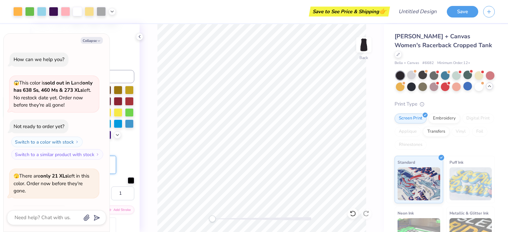
scroll to position [607, 0]
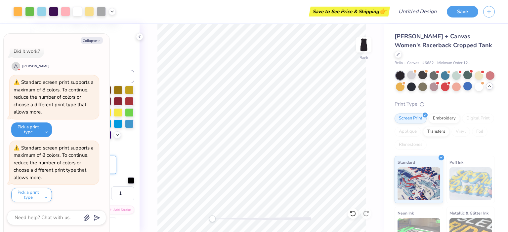
click at [44, 127] on button "Pick a print type" at bounding box center [31, 130] width 41 height 15
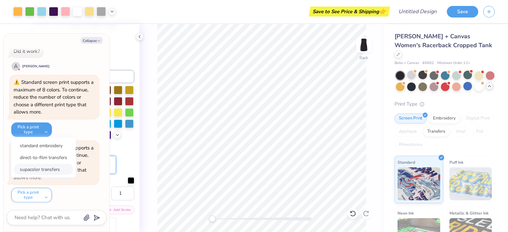
click at [47, 170] on button "supacolor transfers" at bounding box center [43, 169] width 59 height 11
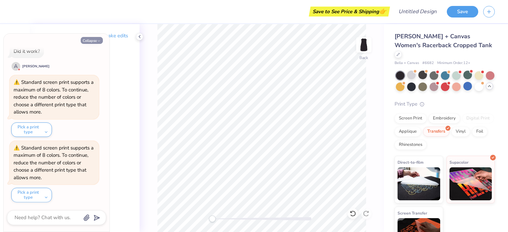
click at [95, 38] on button "Collapse" at bounding box center [92, 40] width 22 height 7
type textarea "x"
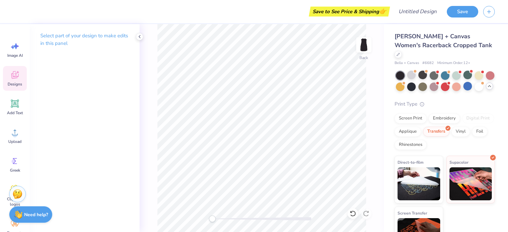
click at [17, 79] on icon at bounding box center [15, 75] width 10 height 10
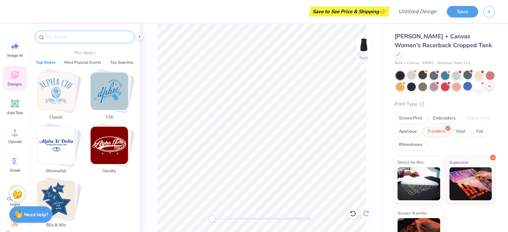
click at [73, 34] on input "text" at bounding box center [88, 37] width 85 height 7
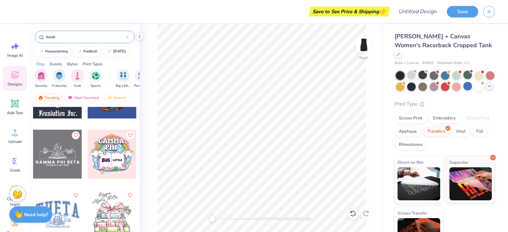
scroll to position [218, 0]
type input "book"
click at [109, 154] on div at bounding box center [112, 154] width 49 height 49
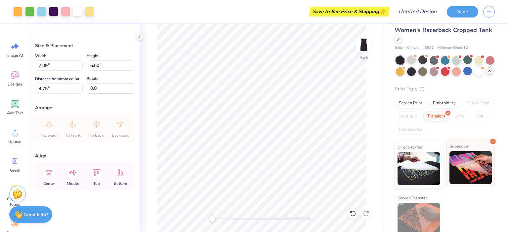
scroll to position [24, 0]
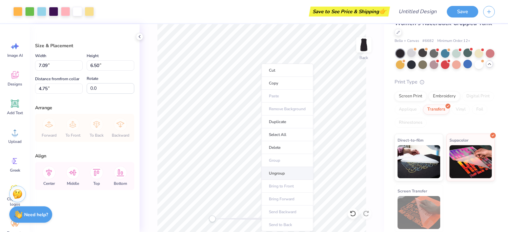
click at [281, 174] on li "Ungroup" at bounding box center [287, 173] width 52 height 13
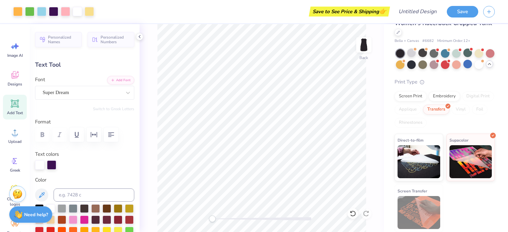
type input "1.96"
type input "1.01"
type input "3.19"
type textarea "SmutMuscle"
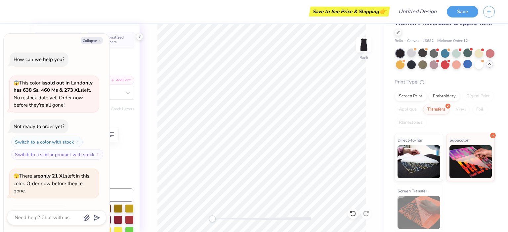
scroll to position [660, 0]
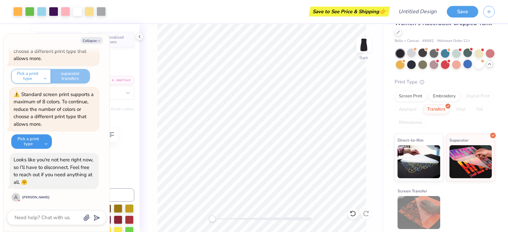
click at [44, 143] on button "Pick a print type" at bounding box center [31, 142] width 41 height 15
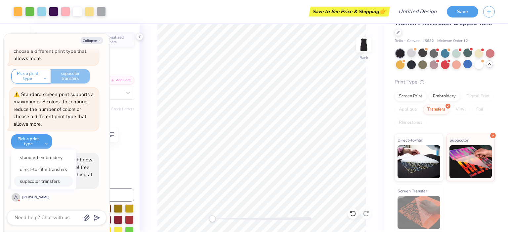
click at [40, 181] on button "supacolor transfers" at bounding box center [43, 181] width 59 height 11
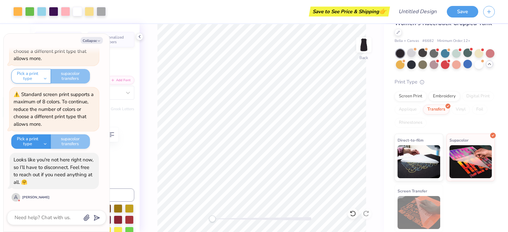
click at [45, 141] on button "Pick a print type" at bounding box center [31, 142] width 40 height 15
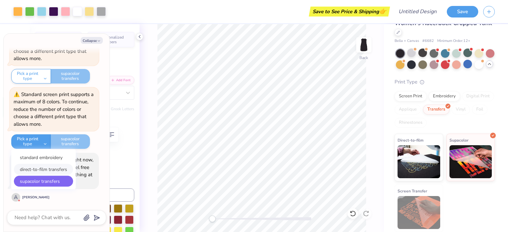
click at [42, 171] on button "direct-to-film transfers" at bounding box center [43, 169] width 59 height 11
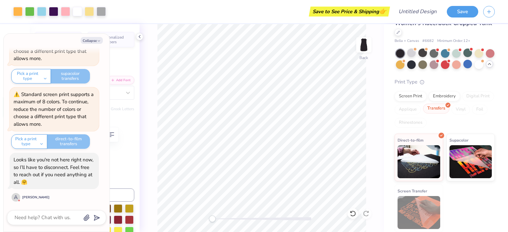
click at [449, 108] on div "Transfers" at bounding box center [436, 109] width 26 height 10
click at [456, 142] on span "Supacolor" at bounding box center [458, 139] width 19 height 7
click at [93, 39] on button "Collapse" at bounding box center [92, 40] width 22 height 7
type textarea "x"
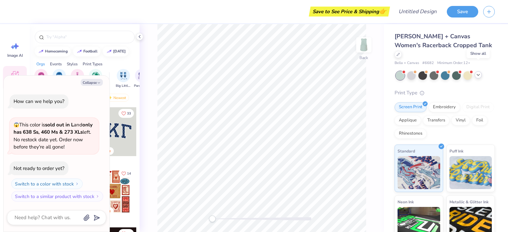
click at [477, 72] on icon at bounding box center [477, 74] width 5 height 5
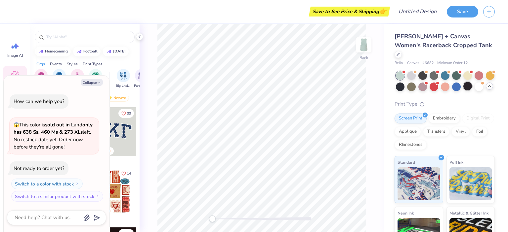
click at [472, 82] on div at bounding box center [467, 86] width 9 height 9
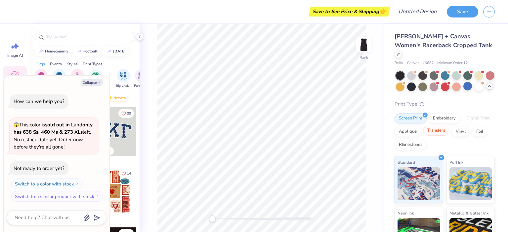
click at [449, 133] on div "Transfers" at bounding box center [436, 131] width 26 height 10
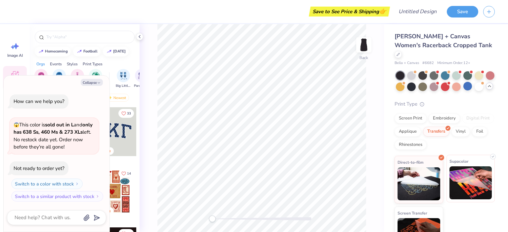
click at [466, 164] on div "Supacolor" at bounding box center [470, 179] width 49 height 48
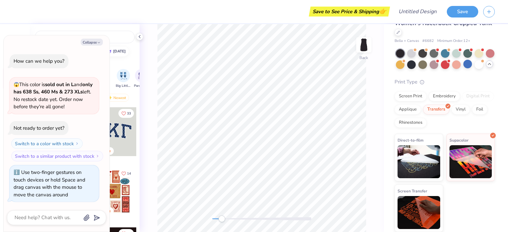
drag, startPoint x: 213, startPoint y: 220, endPoint x: 221, endPoint y: 222, distance: 8.8
click at [221, 222] on div "Accessibility label" at bounding box center [221, 219] width 7 height 7
drag, startPoint x: 221, startPoint y: 220, endPoint x: 216, endPoint y: 220, distance: 5.9
click at [216, 220] on div "Accessibility label" at bounding box center [215, 219] width 7 height 7
click at [100, 43] on icon "button" at bounding box center [99, 43] width 4 height 4
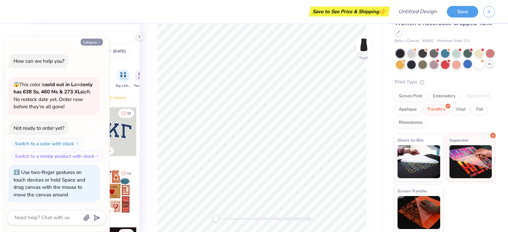
type textarea "x"
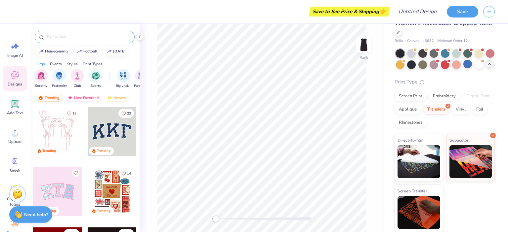
click at [85, 38] on input "text" at bounding box center [88, 37] width 85 height 7
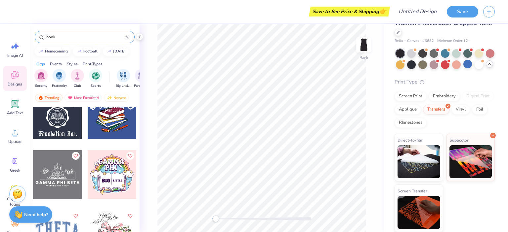
scroll to position [198, 0]
type input "book"
click at [128, 156] on icon "Like" at bounding box center [130, 154] width 5 height 5
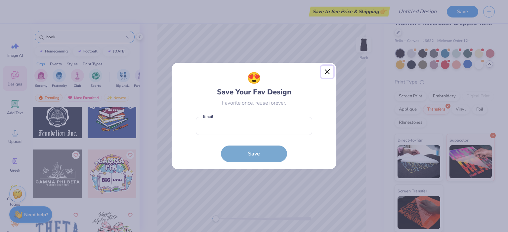
click at [330, 70] on button "Close" at bounding box center [327, 72] width 13 height 13
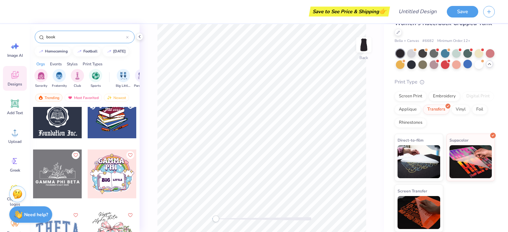
click at [116, 166] on div at bounding box center [112, 174] width 49 height 49
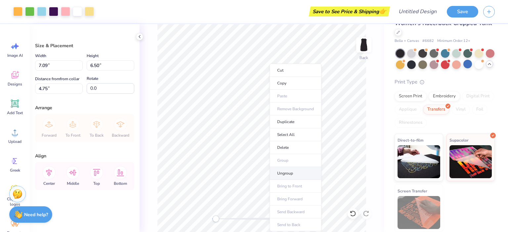
click at [297, 173] on li "Ungroup" at bounding box center [295, 173] width 52 height 13
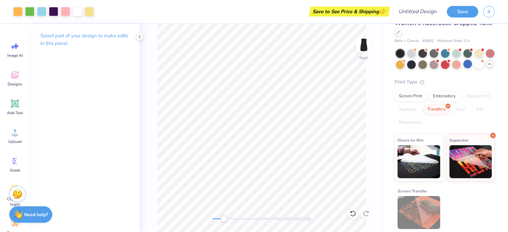
click at [223, 224] on div "Back" at bounding box center [261, 128] width 244 height 208
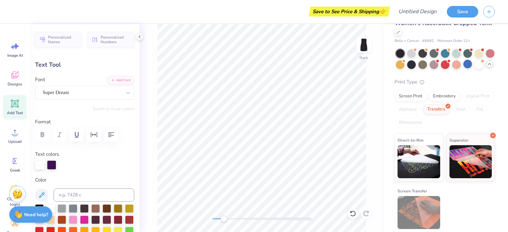
scroll to position [5, 2]
type textarea "SmutMuscle"
type input "4.24"
type input "1.00"
type input "2.16"
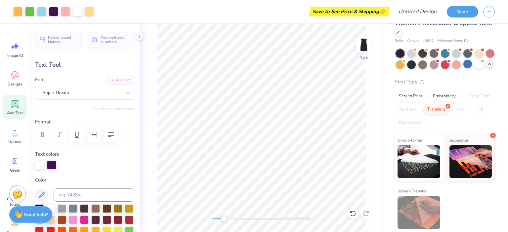
type input "7.10"
type input "1.05"
type input "3.17"
type input "5.14"
type input "0.76"
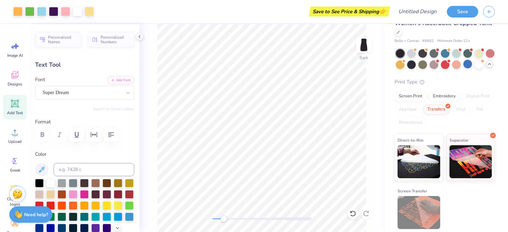
type input "1.48"
type input "0.33"
type input "5.55"
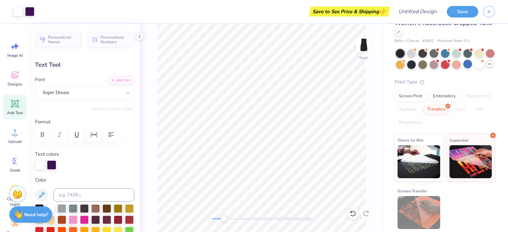
type input "5.14"
type input "0.76"
type input "3.12"
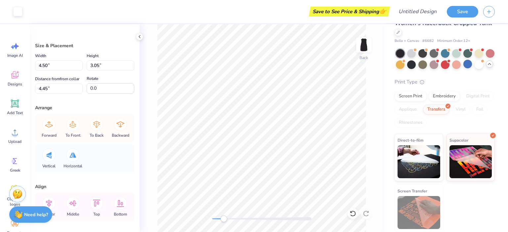
type input "3.59"
type input "2.44"
click at [354, 215] on icon at bounding box center [352, 214] width 7 height 7
type input "4.50"
type input "3.05"
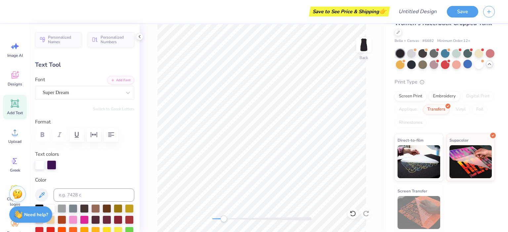
scroll to position [5, 1]
type input "5.16"
type input "6.12"
type input "0.90"
click at [39, 198] on icon at bounding box center [42, 195] width 8 height 8
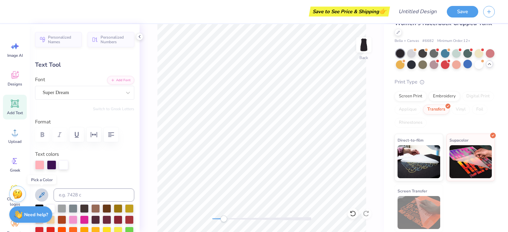
click at [42, 196] on icon at bounding box center [42, 195] width 6 height 6
click at [41, 193] on icon at bounding box center [42, 195] width 8 height 8
click at [42, 195] on icon at bounding box center [42, 195] width 8 height 8
click at [354, 215] on icon at bounding box center [353, 214] width 6 height 6
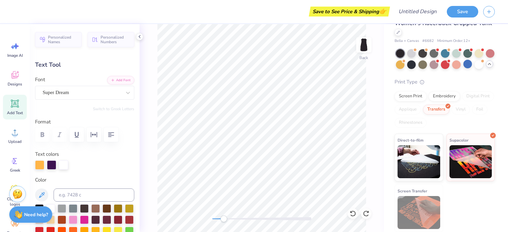
click at [377, 125] on div "Back" at bounding box center [261, 128] width 244 height 208
click at [369, 141] on div "Back" at bounding box center [261, 128] width 244 height 208
click at [375, 146] on div "Back" at bounding box center [261, 128] width 244 height 208
type input "5.18"
click at [45, 194] on icon at bounding box center [42, 195] width 8 height 8
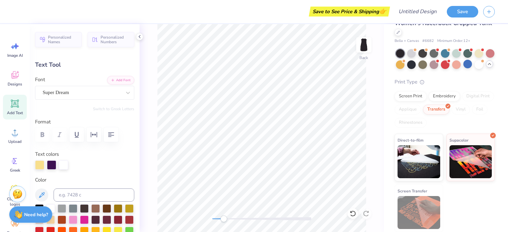
click at [374, 141] on div "Back" at bounding box center [261, 128] width 244 height 208
click at [354, 214] on icon at bounding box center [352, 214] width 7 height 7
type input "7.22"
type input "1.07"
type input "5.02"
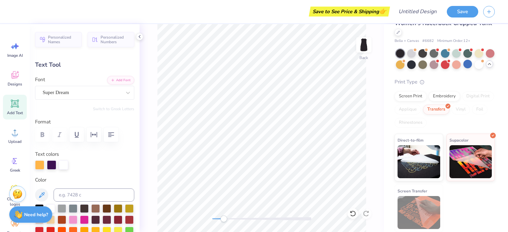
click at [374, 158] on div "Back" at bounding box center [261, 128] width 244 height 208
click at [357, 212] on div at bounding box center [352, 214] width 11 height 11
type input "6.12"
type input "0.90"
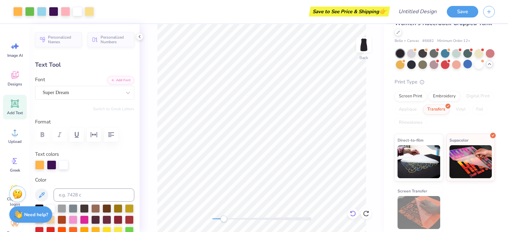
type input "5.18"
type input "5.96"
type input "0.88"
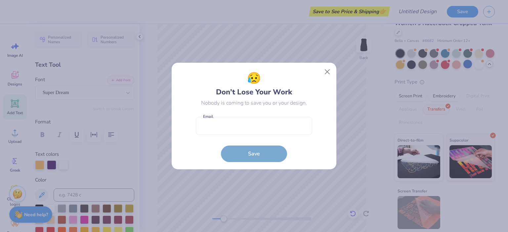
click at [265, 145] on form "Email is a required field Email Save" at bounding box center [254, 138] width 116 height 49
click at [329, 70] on button "Close" at bounding box center [327, 72] width 13 height 13
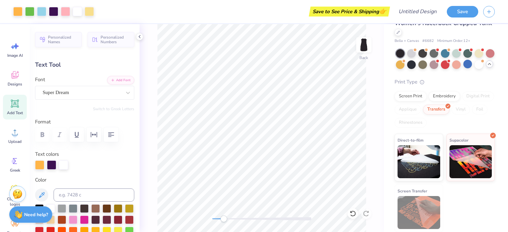
click at [374, 171] on div "Back" at bounding box center [261, 128] width 244 height 208
click at [357, 213] on div at bounding box center [352, 214] width 11 height 11
click at [369, 214] on icon at bounding box center [366, 214] width 7 height 7
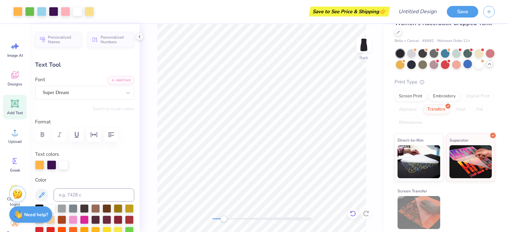
click at [354, 217] on icon at bounding box center [352, 214] width 7 height 7
click at [190, 219] on div "Back" at bounding box center [261, 128] width 244 height 208
click at [365, 213] on icon at bounding box center [366, 214] width 7 height 7
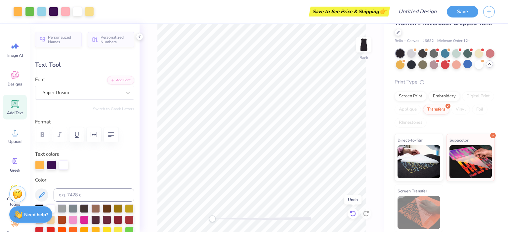
click at [353, 214] on icon at bounding box center [352, 214] width 7 height 7
click at [468, 49] on div at bounding box center [467, 53] width 9 height 9
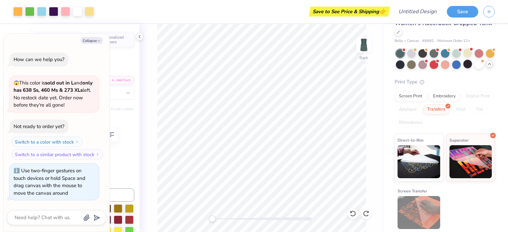
scroll to position [91, 0]
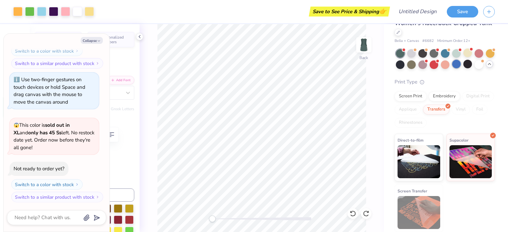
click at [460, 60] on div at bounding box center [456, 64] width 9 height 9
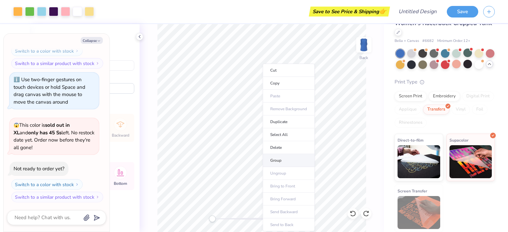
click at [278, 157] on li "Group" at bounding box center [288, 160] width 52 height 13
type textarea "x"
type input "7.94"
type input "7.27"
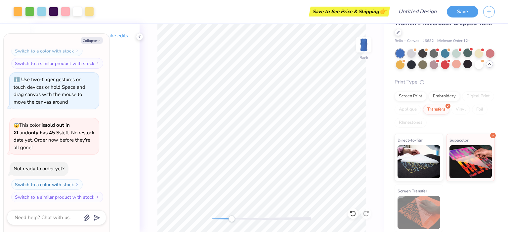
click at [231, 224] on div "Back" at bounding box center [261, 128] width 244 height 208
click at [415, 60] on div at bounding box center [411, 64] width 9 height 9
click at [427, 60] on div at bounding box center [422, 64] width 9 height 9
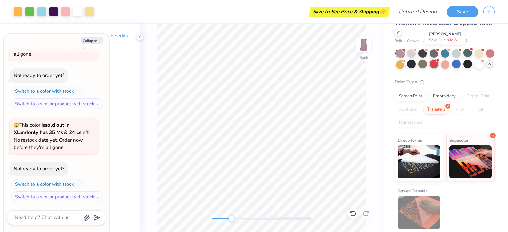
click at [438, 60] on div at bounding box center [433, 64] width 9 height 9
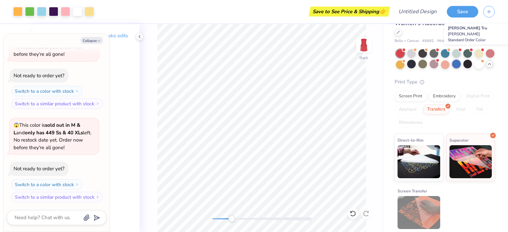
click at [460, 60] on div at bounding box center [456, 64] width 9 height 9
click at [233, 219] on div "Accessibility label" at bounding box center [231, 219] width 7 height 7
click at [212, 226] on div "Back" at bounding box center [261, 128] width 244 height 208
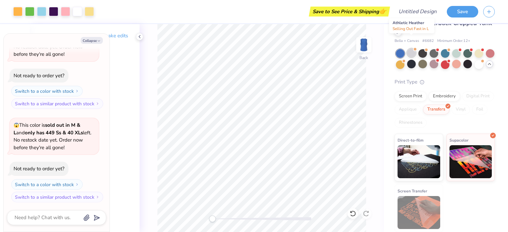
click at [410, 49] on div at bounding box center [411, 53] width 9 height 9
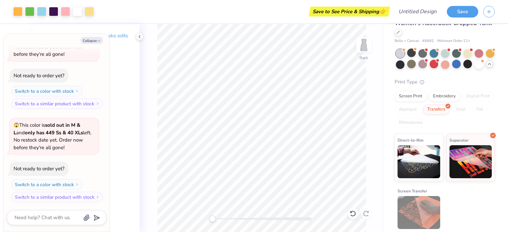
scroll to position [364, 0]
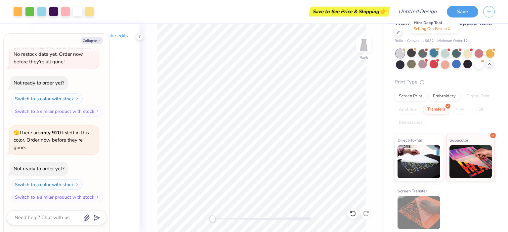
click at [433, 49] on div at bounding box center [433, 53] width 9 height 9
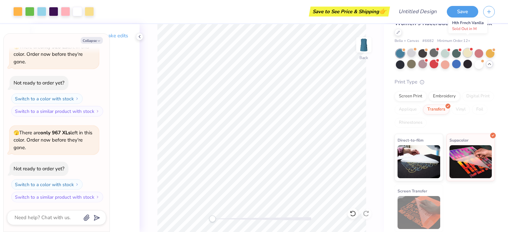
click at [469, 49] on div at bounding box center [467, 53] width 9 height 9
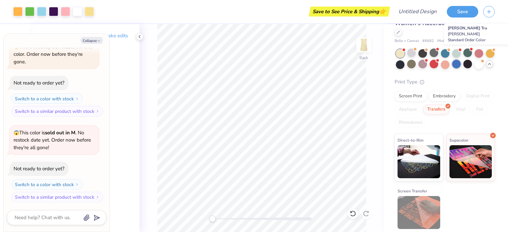
click at [460, 60] on div at bounding box center [456, 64] width 9 height 9
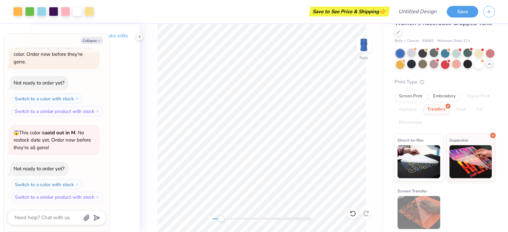
drag, startPoint x: 212, startPoint y: 220, endPoint x: 221, endPoint y: 221, distance: 9.3
click at [221, 221] on div "Accessibility label" at bounding box center [220, 219] width 7 height 7
click at [368, 178] on div "Back" at bounding box center [261, 128] width 244 height 208
type textarea "x"
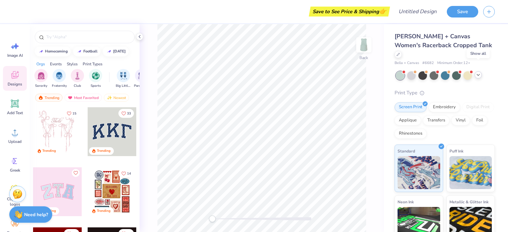
click at [477, 74] on polyline at bounding box center [478, 74] width 3 height 1
